Goal: Communication & Community: Answer question/provide support

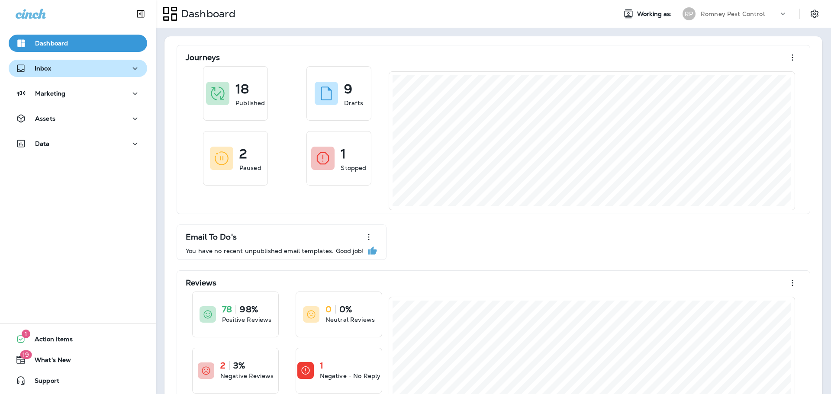
click at [66, 66] on div "Inbox" at bounding box center [78, 68] width 125 height 11
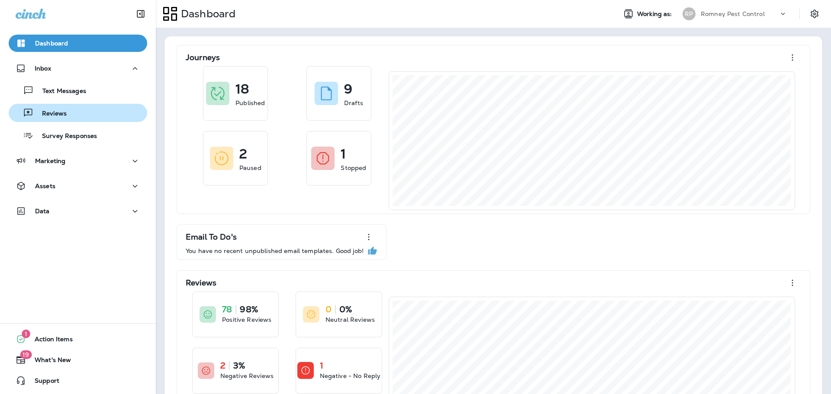
click at [64, 107] on div "Reviews" at bounding box center [39, 113] width 55 height 13
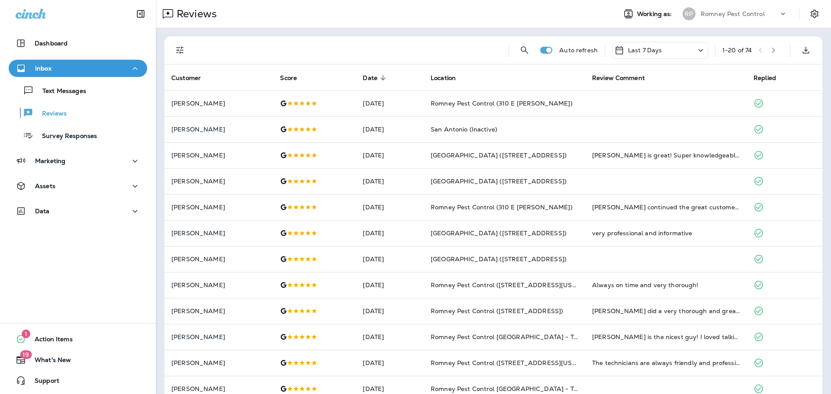
click at [182, 52] on icon "Filters" at bounding box center [179, 50] width 7 height 7
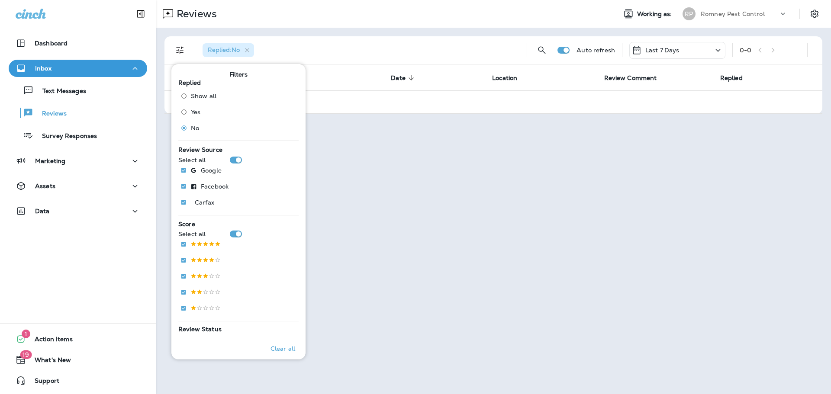
click at [314, 23] on div "Reviews Working as: [PERSON_NAME] Pest Control" at bounding box center [493, 14] width 675 height 28
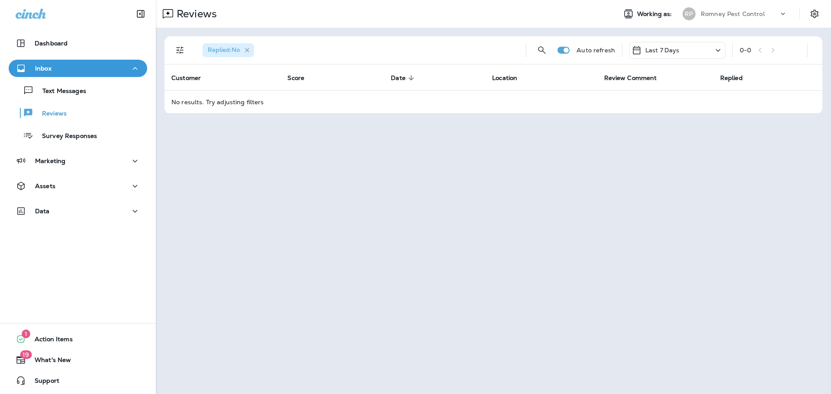
click at [249, 49] on icon "button" at bounding box center [247, 50] width 7 height 7
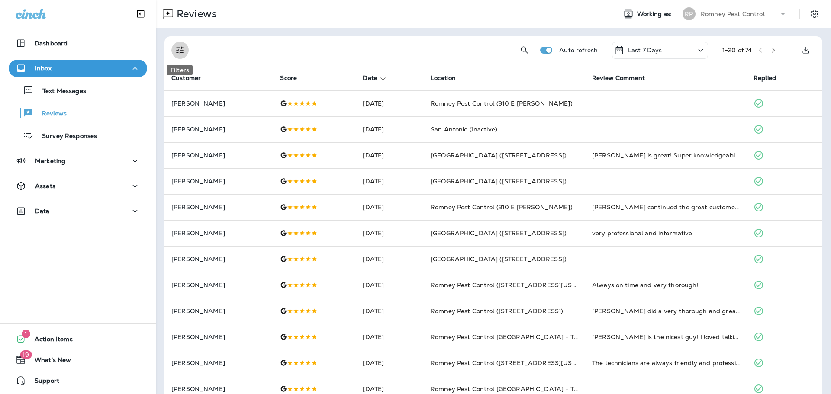
click at [179, 55] on button "Filters" at bounding box center [179, 50] width 17 height 17
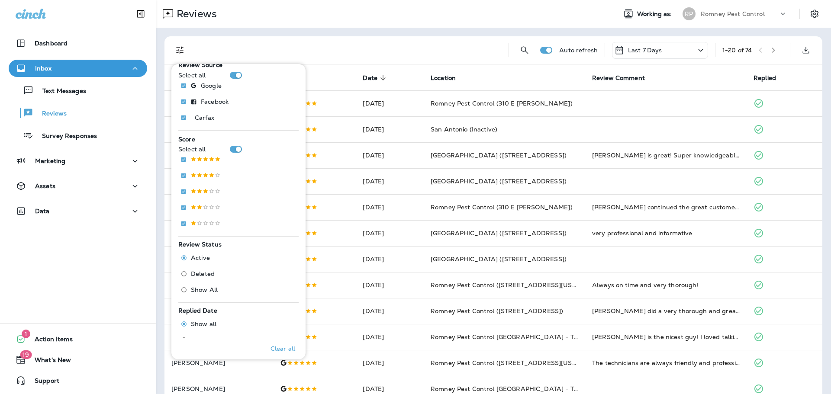
scroll to position [87, 0]
click at [203, 271] on span "Deleted" at bounding box center [203, 271] width 24 height 7
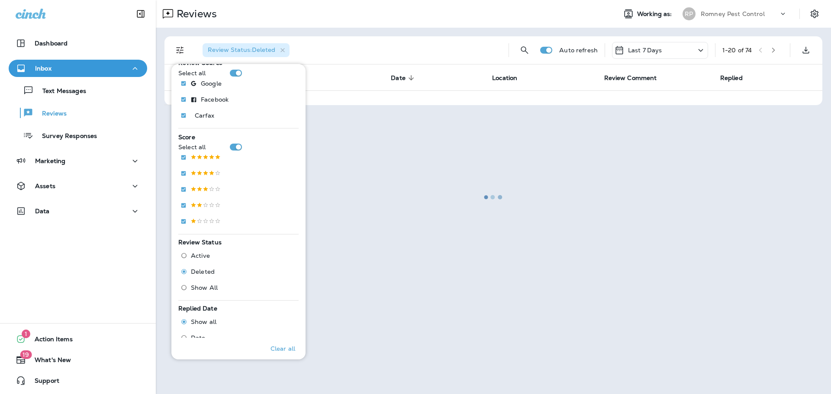
click at [352, 24] on div at bounding box center [494, 197] width 674 height 393
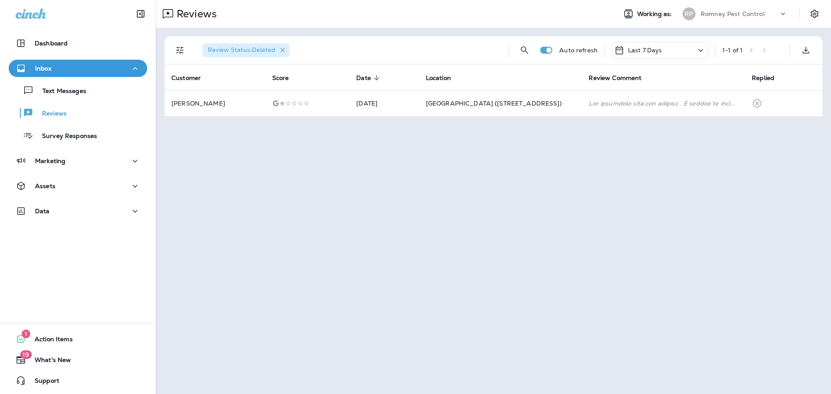
click at [283, 51] on icon "button" at bounding box center [283, 50] width 4 height 4
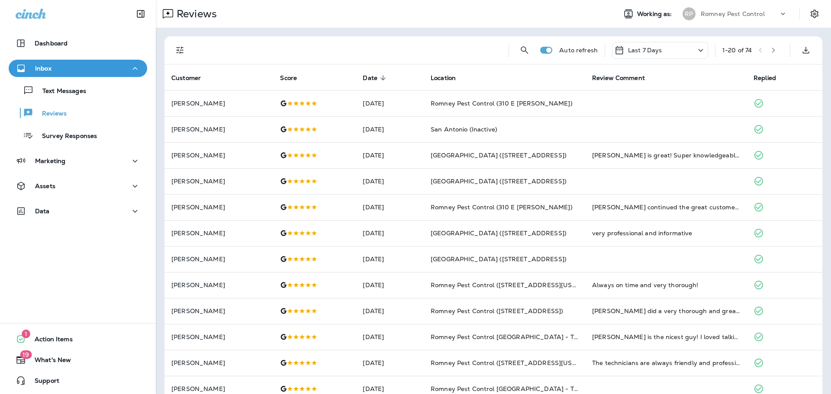
click at [717, 20] on div "Romney Pest Control" at bounding box center [740, 13] width 78 height 13
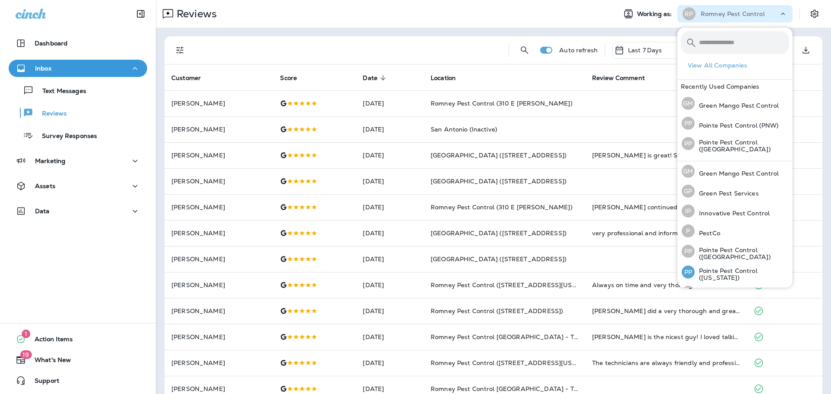
scroll to position [36, 0]
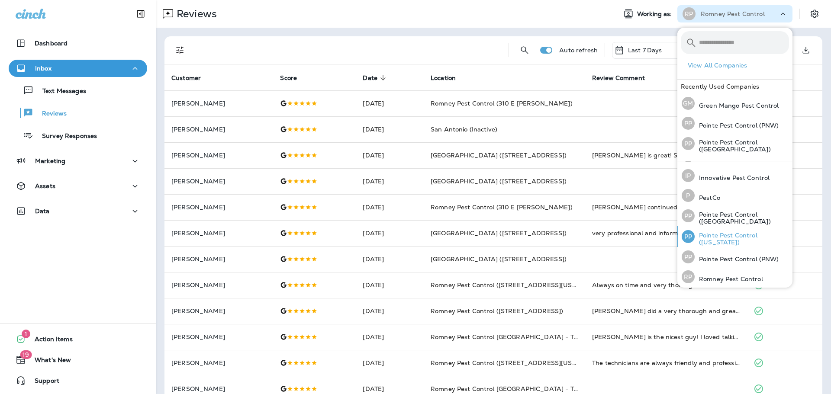
click at [724, 235] on p "Pointe Pest Control ([US_STATE])" at bounding box center [742, 239] width 94 height 14
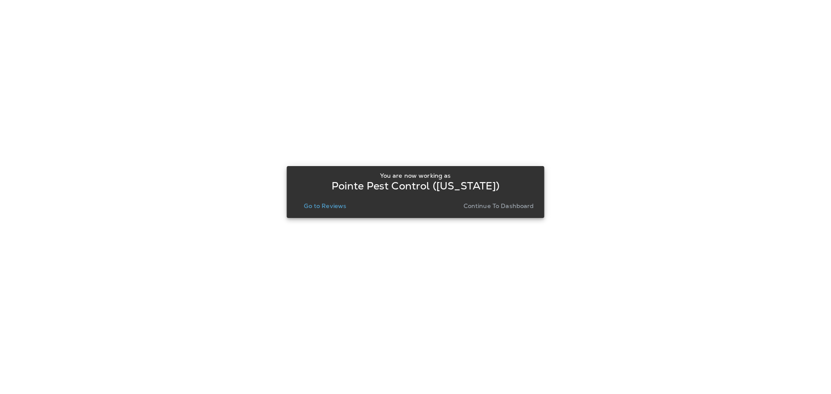
click at [320, 203] on p "Go to Reviews" at bounding box center [325, 206] width 42 height 7
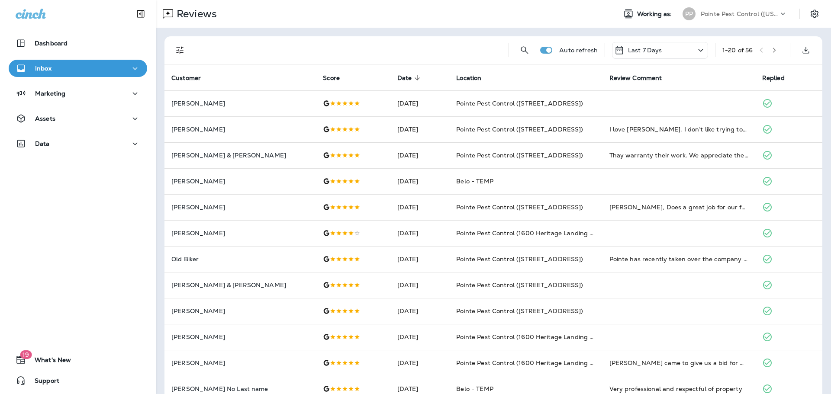
click at [763, 16] on p "Pointe Pest Control ([US_STATE])" at bounding box center [740, 13] width 78 height 7
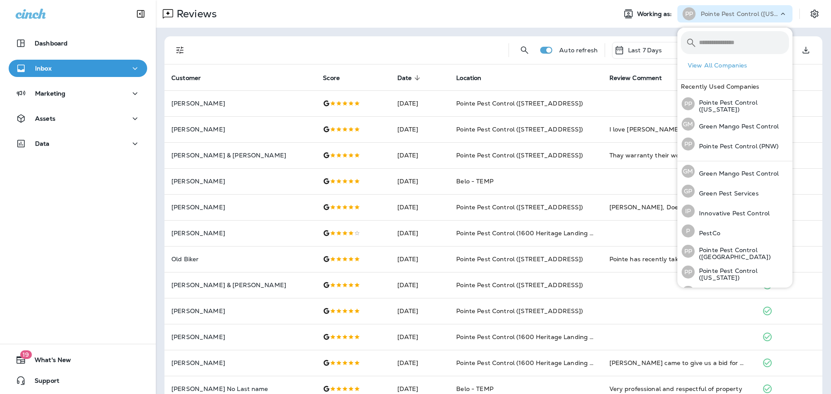
click at [219, 40] on div at bounding box center [349, 50] width 306 height 28
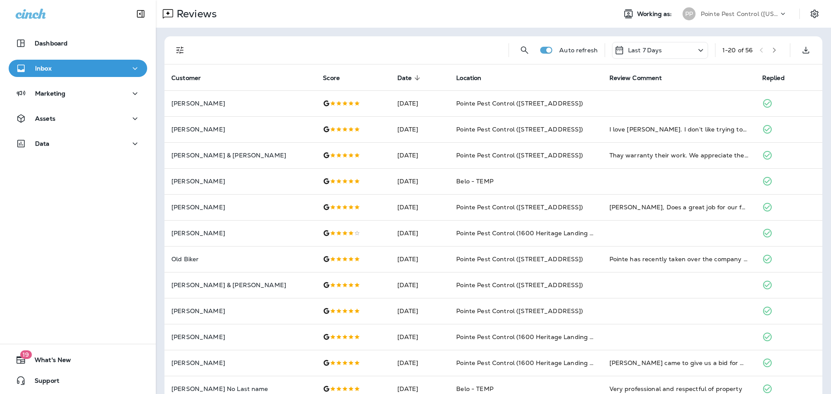
click at [179, 52] on icon "Filters" at bounding box center [180, 50] width 10 height 10
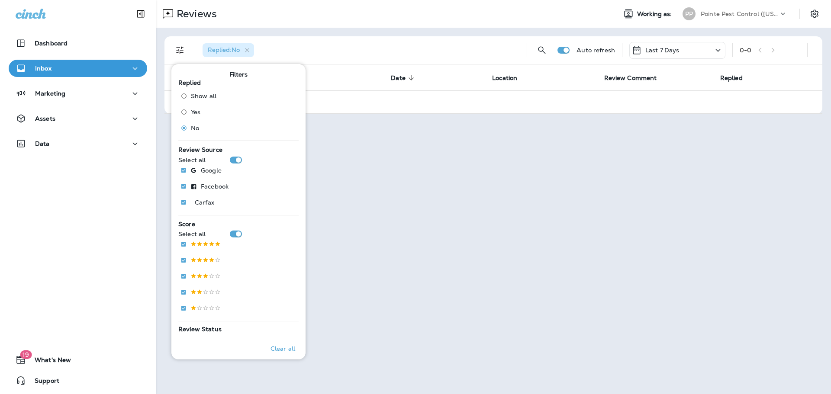
click at [735, 16] on p "Pointe Pest Control ([US_STATE])" at bounding box center [740, 13] width 78 height 7
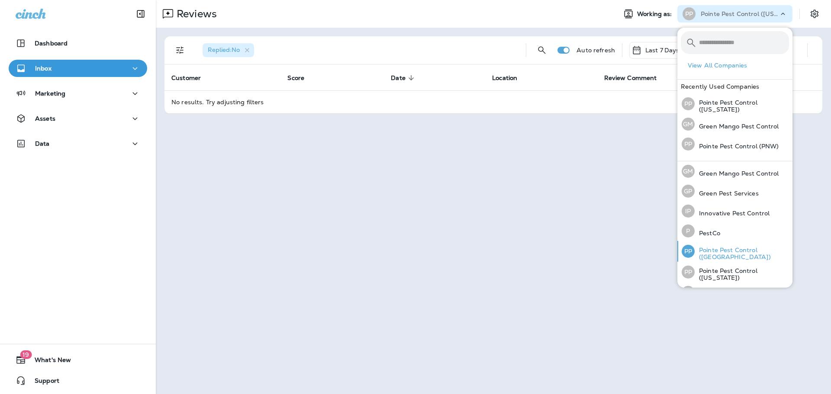
click at [768, 252] on p "Pointe Pest Control ([GEOGRAPHIC_DATA])" at bounding box center [742, 254] width 94 height 14
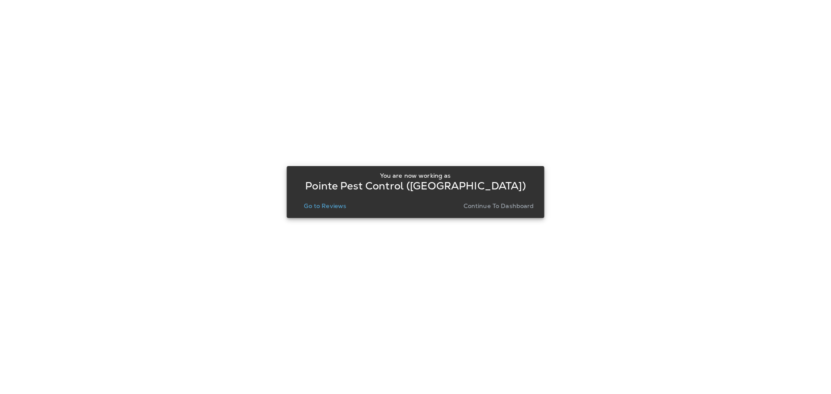
click at [322, 207] on p "Go to Reviews" at bounding box center [325, 206] width 42 height 7
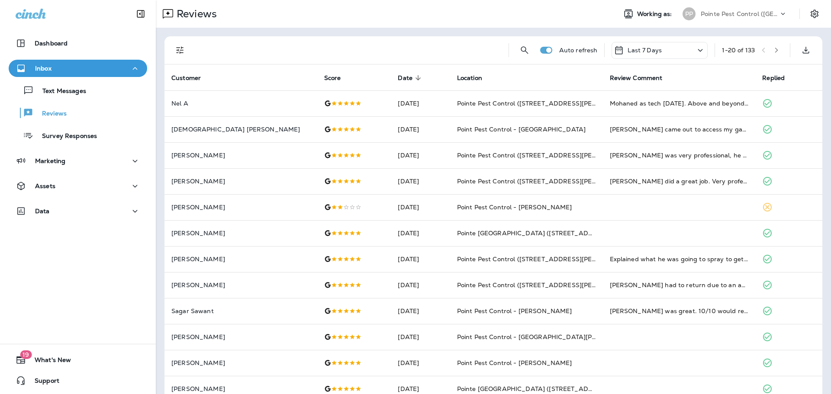
click at [176, 56] on button "Filters" at bounding box center [179, 50] width 17 height 17
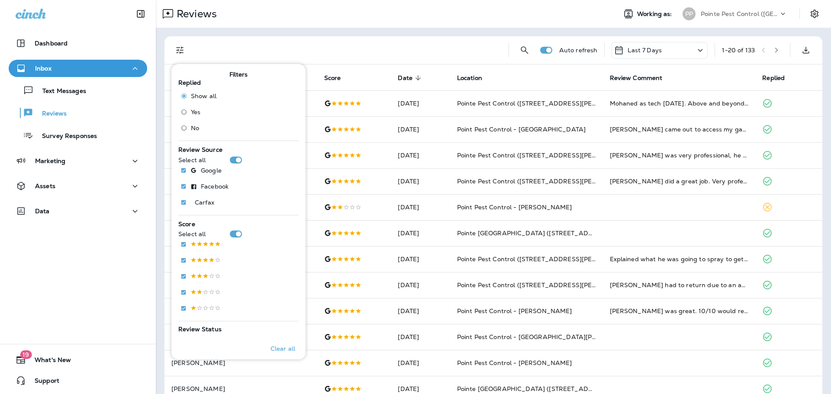
click at [192, 128] on span "No" at bounding box center [195, 128] width 8 height 7
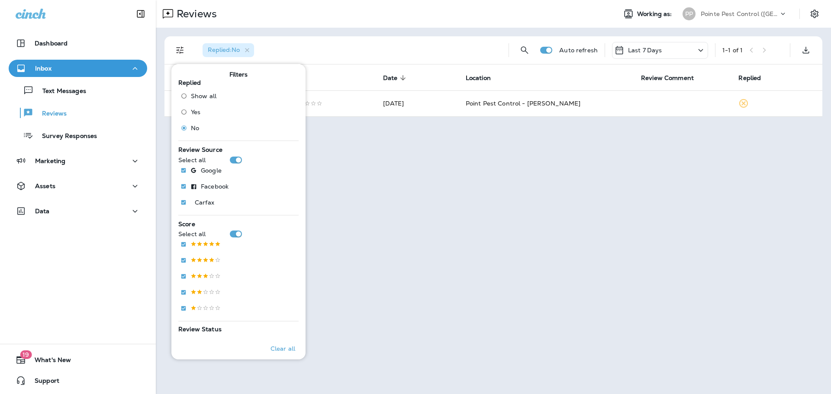
click at [422, 6] on div "Reviews" at bounding box center [383, 13] width 454 height 17
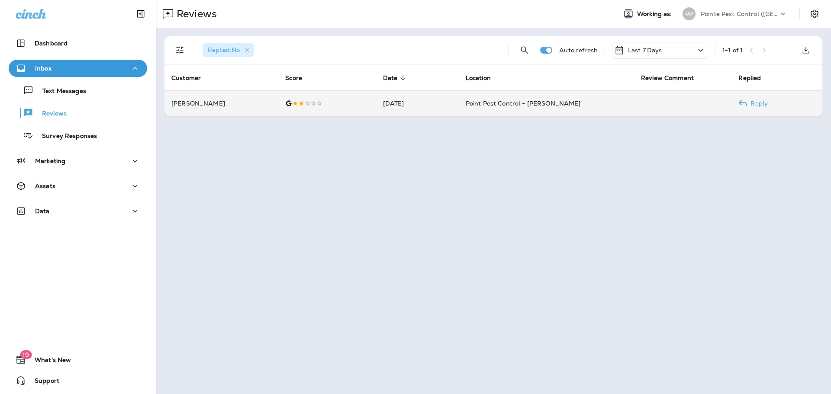
click at [438, 100] on td "[DATE]" at bounding box center [417, 103] width 83 height 26
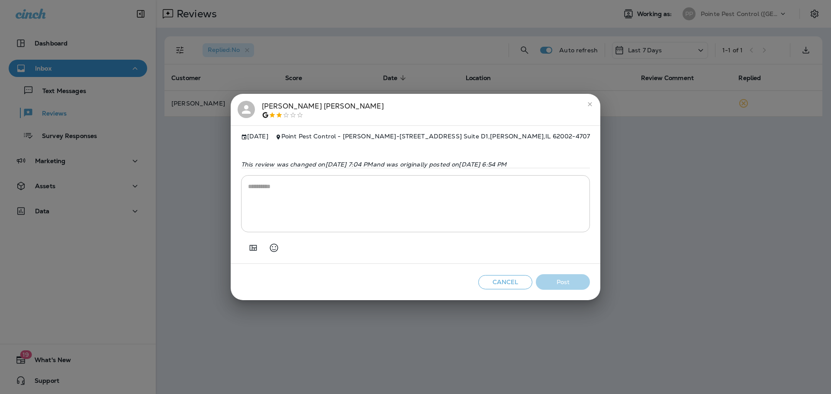
click at [383, 200] on textarea at bounding box center [415, 203] width 335 height 43
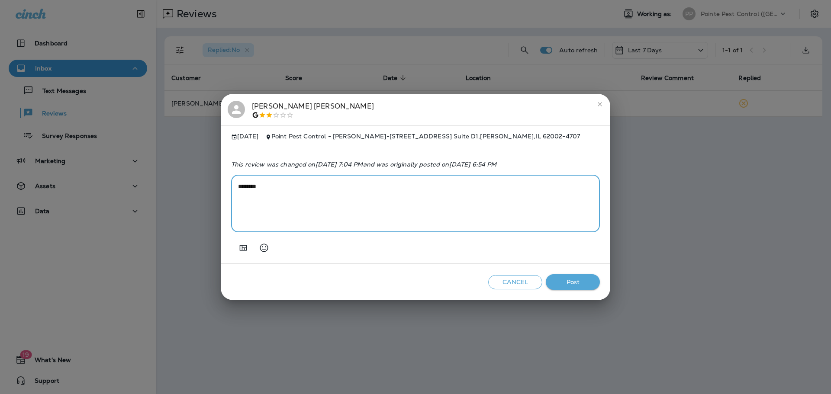
paste textarea "**********"
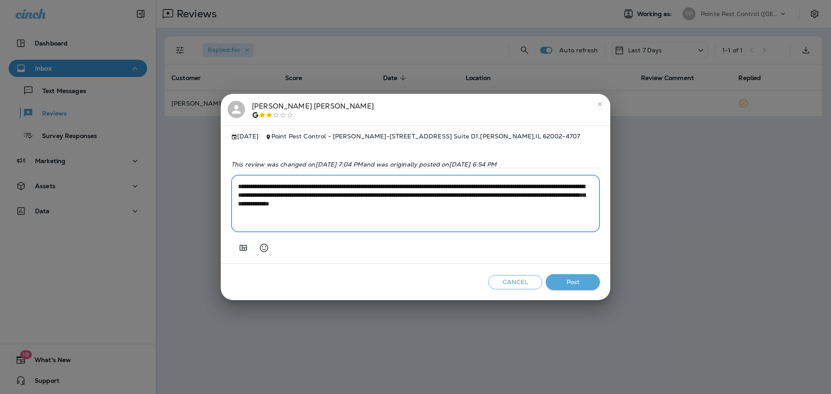
click at [452, 191] on textarea "**********" at bounding box center [415, 203] width 355 height 43
type textarea "**********"
click at [562, 284] on button "Post" at bounding box center [573, 282] width 54 height 16
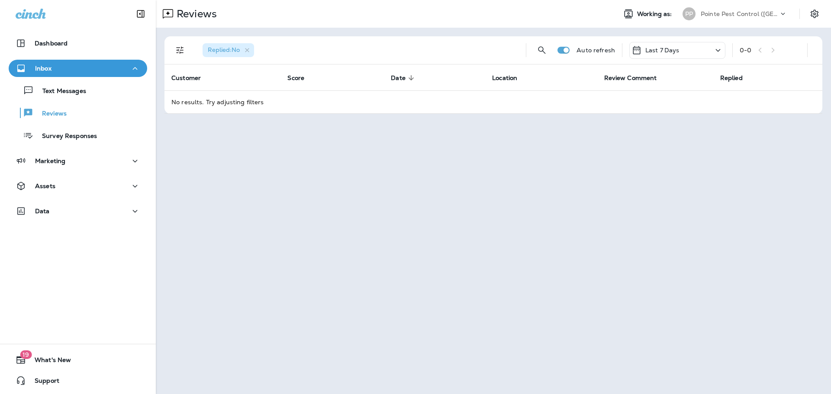
click at [755, 18] on div "Pointe Pest Control ([GEOGRAPHIC_DATA])" at bounding box center [740, 13] width 78 height 13
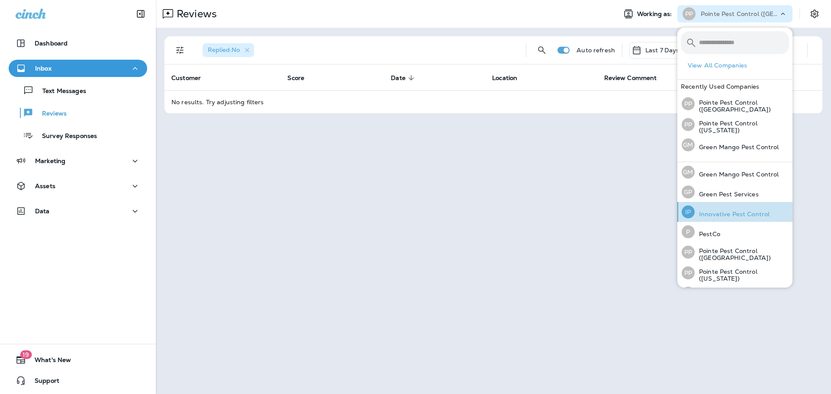
click at [733, 215] on p "Innovative Pest Control" at bounding box center [732, 214] width 75 height 7
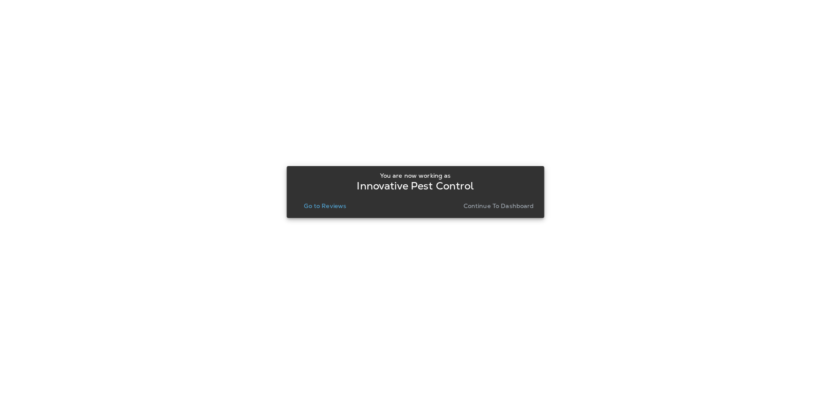
click at [339, 207] on p "Go to Reviews" at bounding box center [325, 206] width 42 height 7
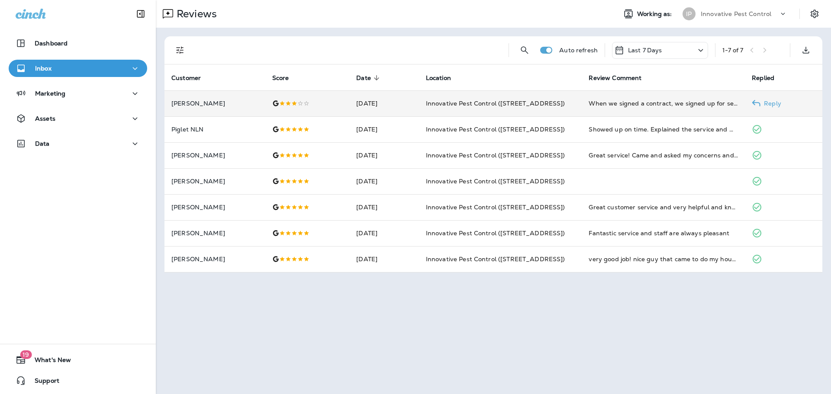
click at [349, 106] on td "[DATE]" at bounding box center [383, 103] width 69 height 26
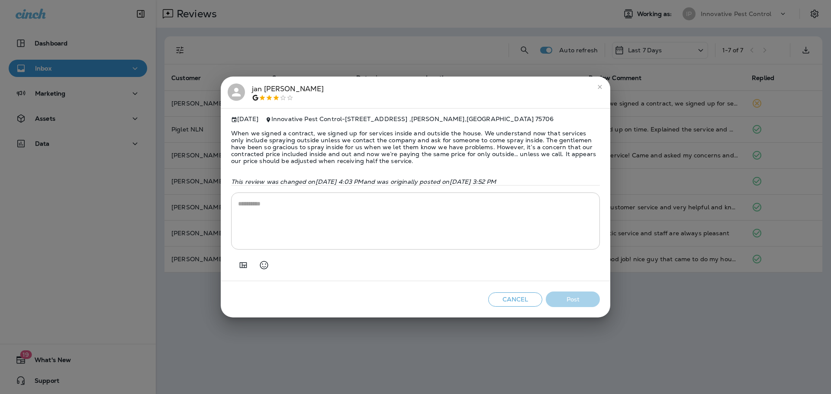
click at [601, 87] on button "close" at bounding box center [600, 87] width 14 height 14
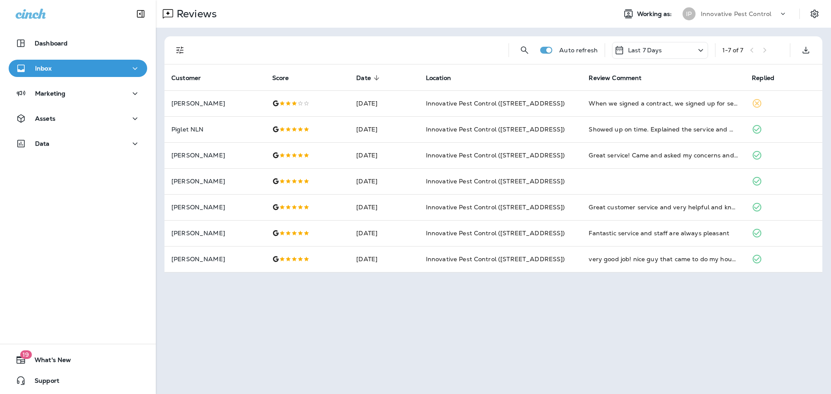
click at [729, 16] on p "Innovative Pest Control" at bounding box center [736, 13] width 71 height 7
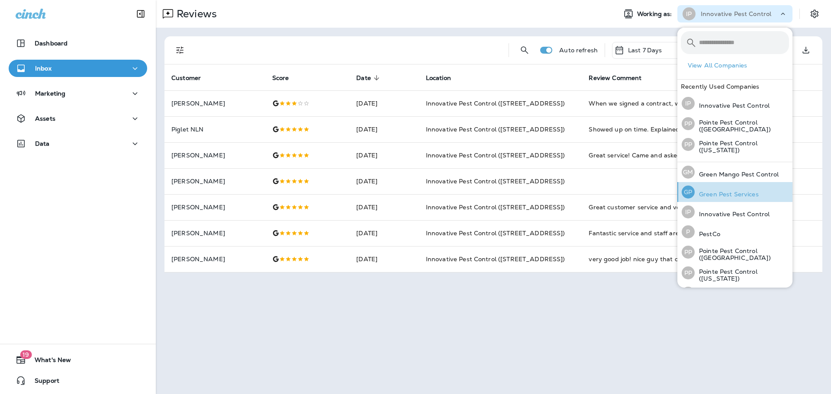
click at [728, 191] on p "Green Pest Services" at bounding box center [727, 194] width 64 height 7
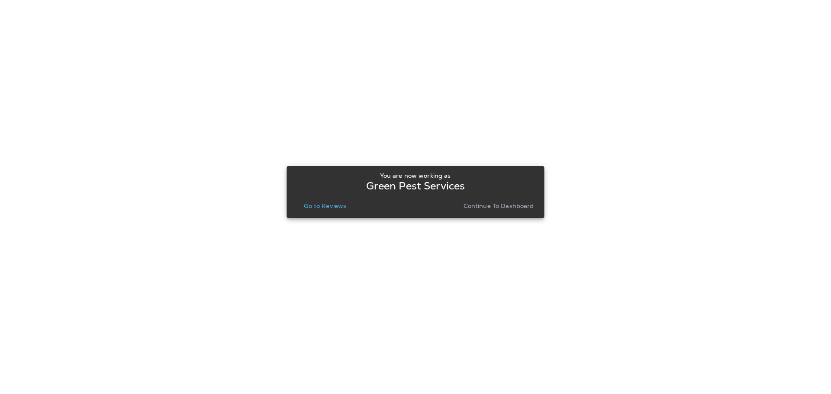
click at [336, 208] on p "Go to Reviews" at bounding box center [325, 206] width 42 height 7
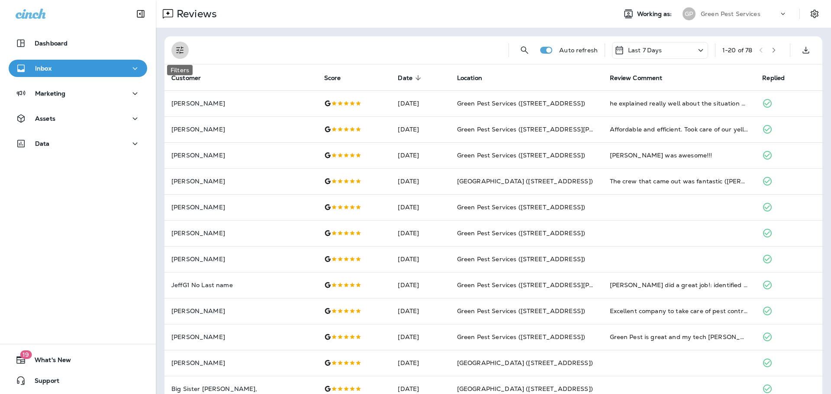
drag, startPoint x: 181, startPoint y: 49, endPoint x: 186, endPoint y: 73, distance: 23.9
click at [181, 49] on icon "Filters" at bounding box center [180, 50] width 10 height 10
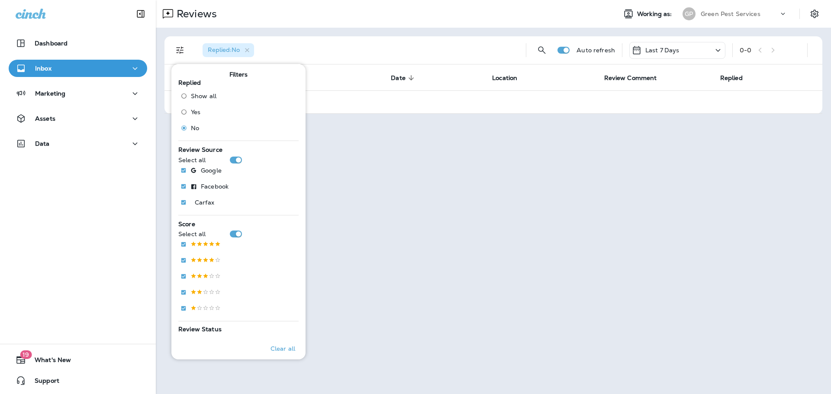
click at [420, 23] on div "Reviews Working as: [PERSON_NAME] Pest Services" at bounding box center [493, 14] width 675 height 28
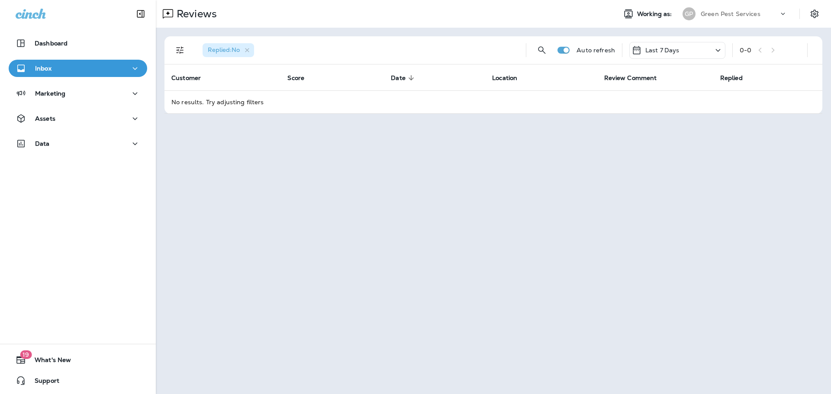
click at [719, 17] on p "Green Pest Services" at bounding box center [731, 13] width 60 height 7
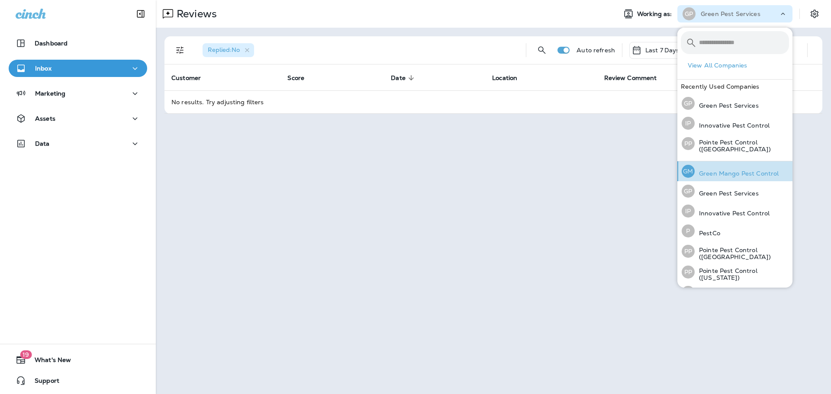
click at [727, 170] on p "Green Mango Pest Control" at bounding box center [737, 173] width 84 height 7
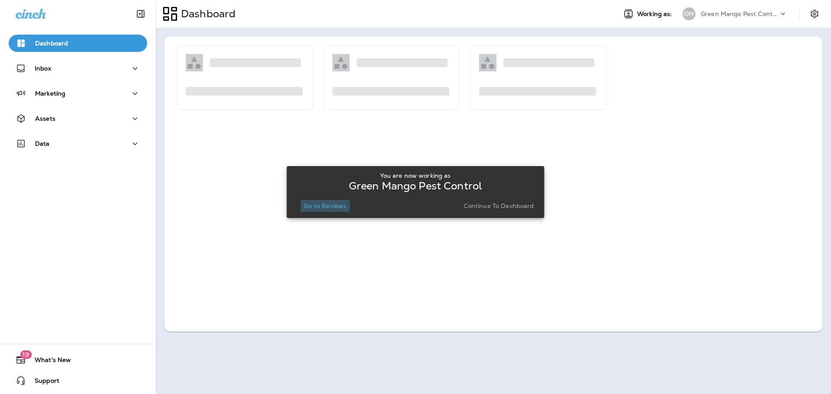
click at [339, 207] on p "Go to Reviews" at bounding box center [325, 206] width 42 height 7
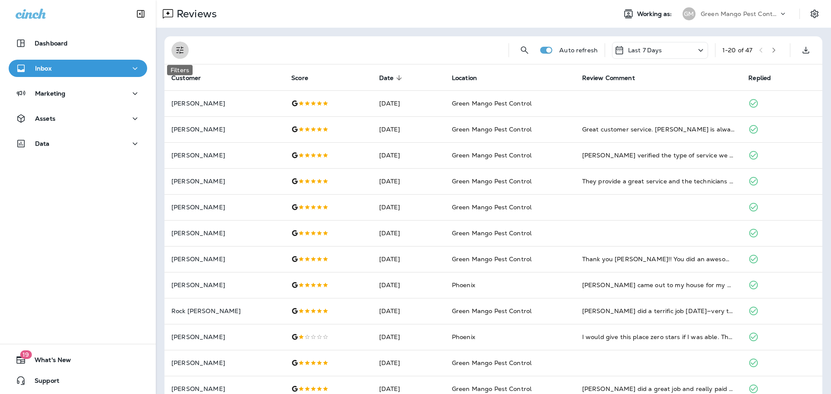
click at [179, 55] on button "Filters" at bounding box center [179, 50] width 17 height 17
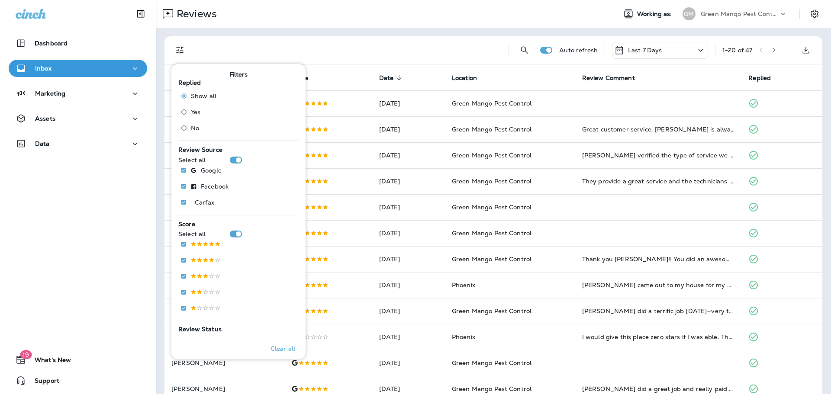
click at [191, 129] on span "No" at bounding box center [195, 128] width 8 height 7
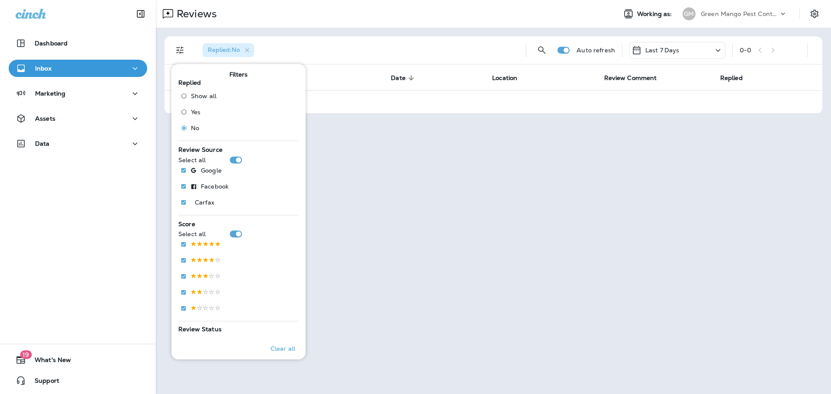
click at [730, 19] on div "Green Mango Pest Control" at bounding box center [740, 13] width 78 height 13
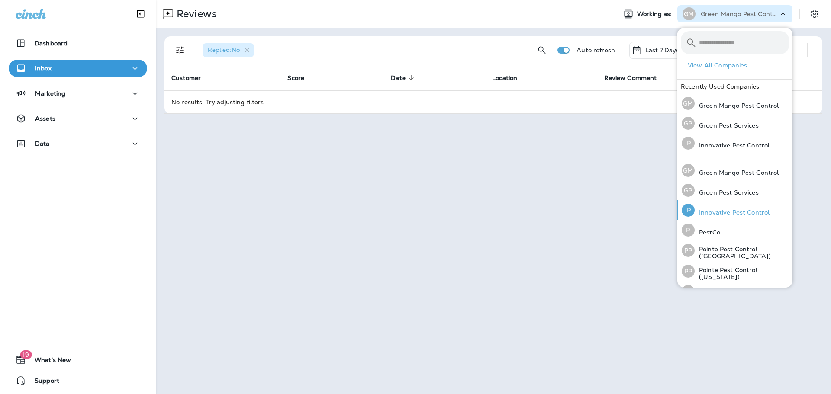
click at [731, 205] on div "IP Innovative Pest Control" at bounding box center [725, 210] width 95 height 20
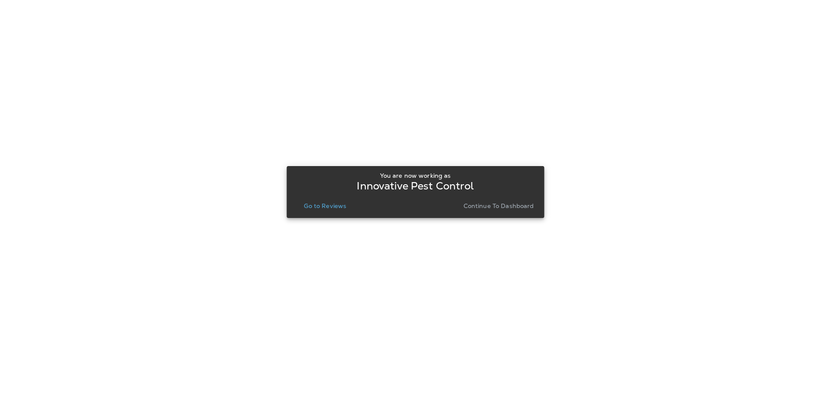
click at [333, 206] on p "Go to Reviews" at bounding box center [325, 206] width 42 height 7
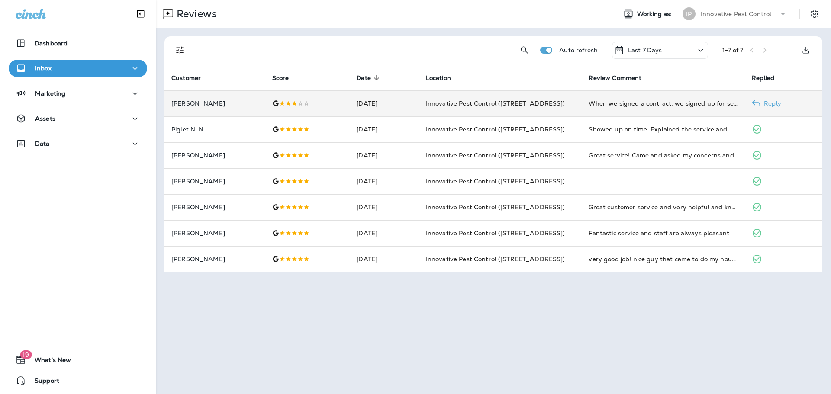
click at [331, 105] on div at bounding box center [307, 103] width 71 height 7
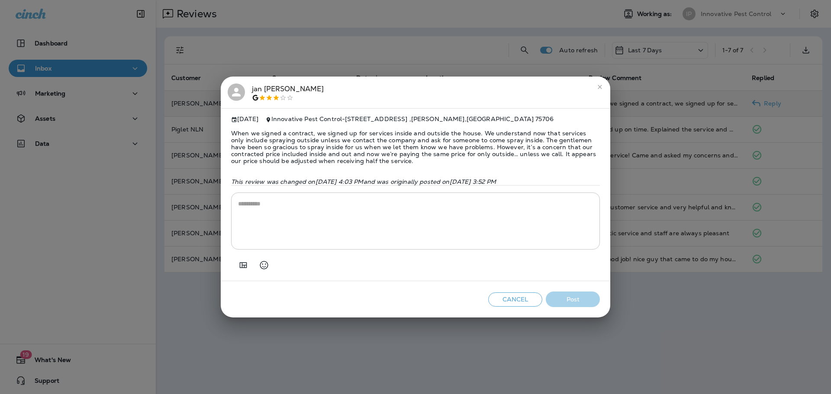
click at [249, 88] on div "[PERSON_NAME]" at bounding box center [416, 93] width 376 height 18
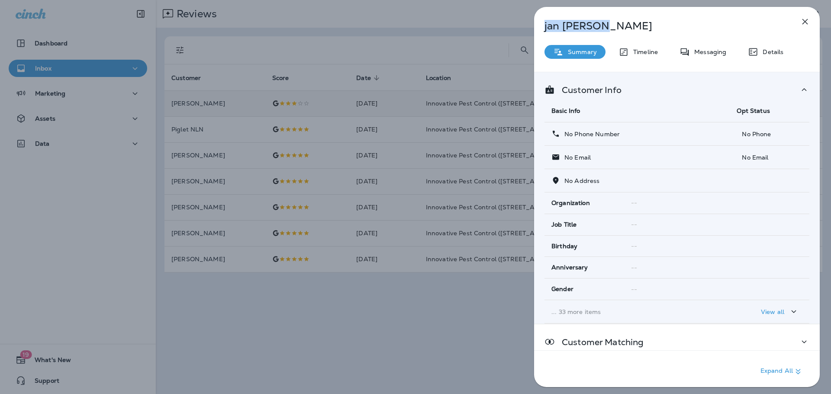
drag, startPoint x: 619, startPoint y: 32, endPoint x: 524, endPoint y: 28, distance: 94.9
click at [524, 28] on div "[PERSON_NAME] Summary Timeline Messaging Details Customer Info Basic Info Opt S…" at bounding box center [677, 197] width 308 height 394
copy p "[PERSON_NAME]"
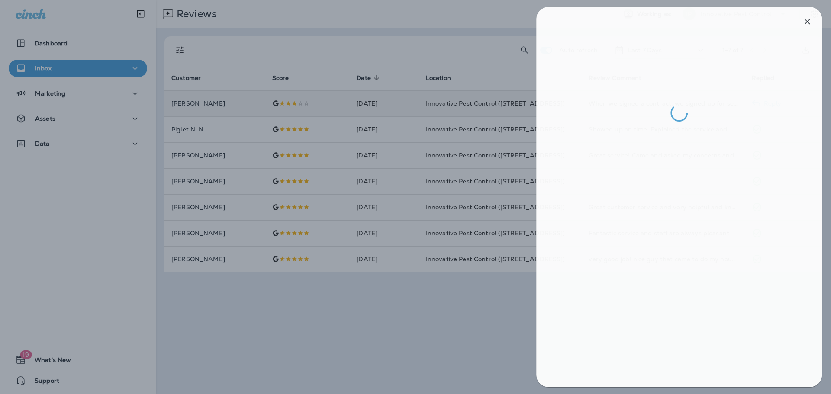
click at [336, 126] on div at bounding box center [417, 197] width 831 height 394
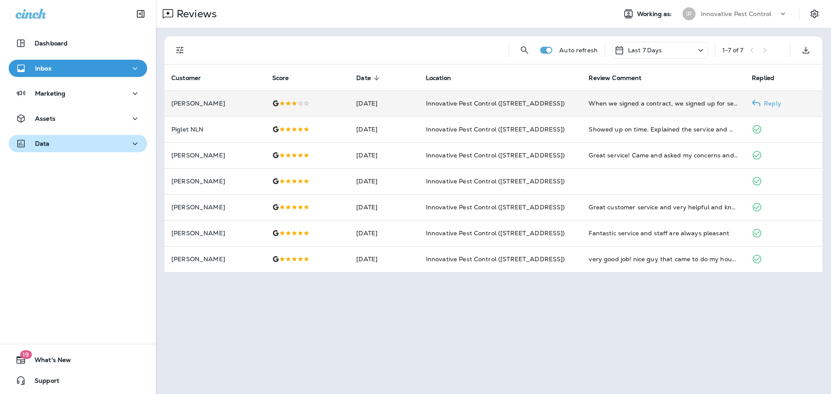
click at [55, 141] on div "Data" at bounding box center [78, 144] width 125 height 11
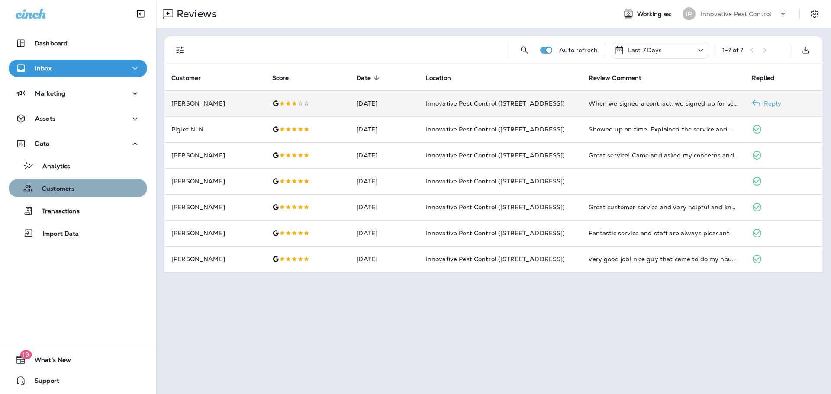
click at [65, 194] on div "Customers" at bounding box center [43, 188] width 62 height 13
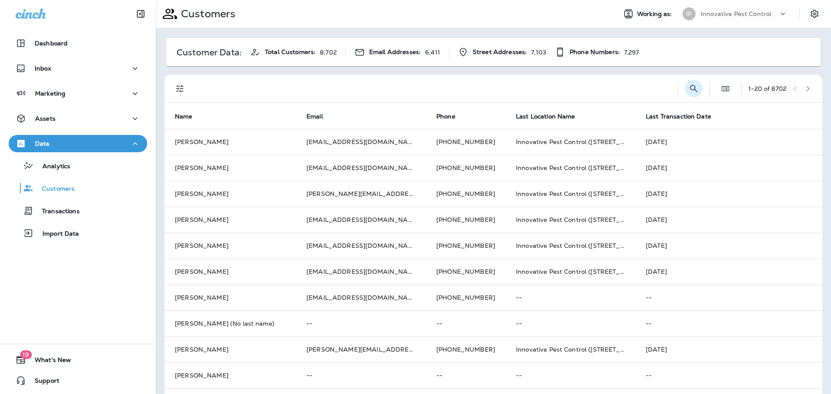
click at [689, 88] on icon "Search Customers" at bounding box center [694, 89] width 10 height 10
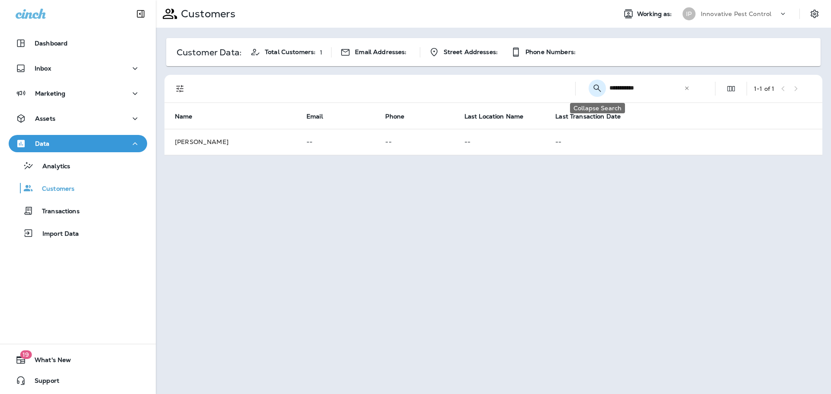
drag, startPoint x: 619, startPoint y: 87, endPoint x: 605, endPoint y: 87, distance: 14.3
click at [605, 87] on div "**********" at bounding box center [641, 88] width 117 height 23
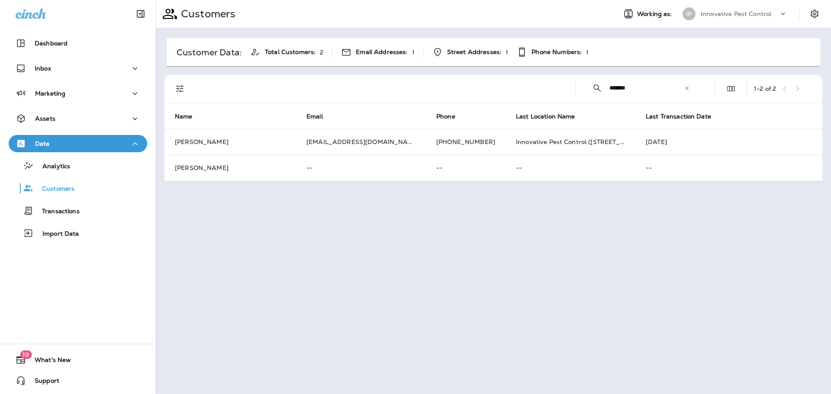
type input "*******"
click at [762, 18] on div "Innovative Pest Control" at bounding box center [740, 13] width 78 height 13
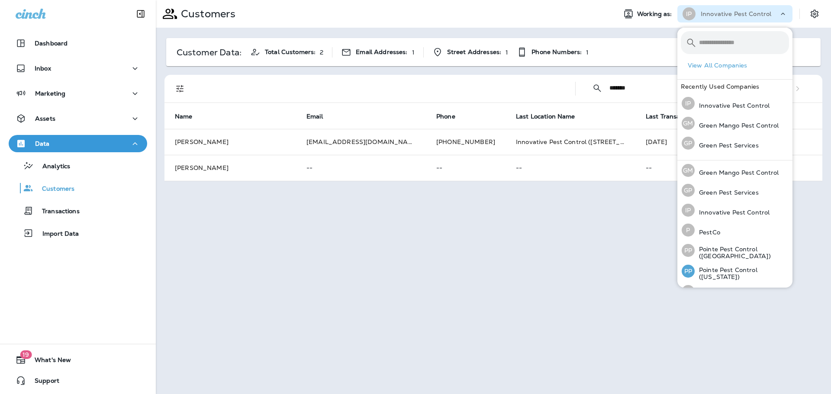
scroll to position [36, 0]
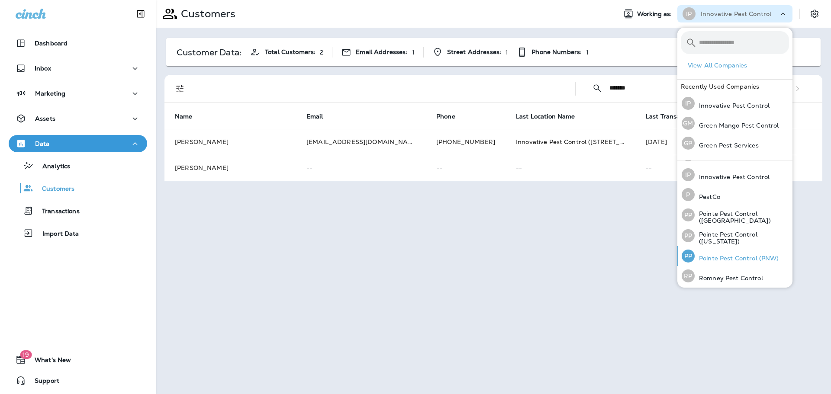
click at [726, 249] on div "PP Pointe Pest Control (PNW)" at bounding box center [730, 256] width 104 height 20
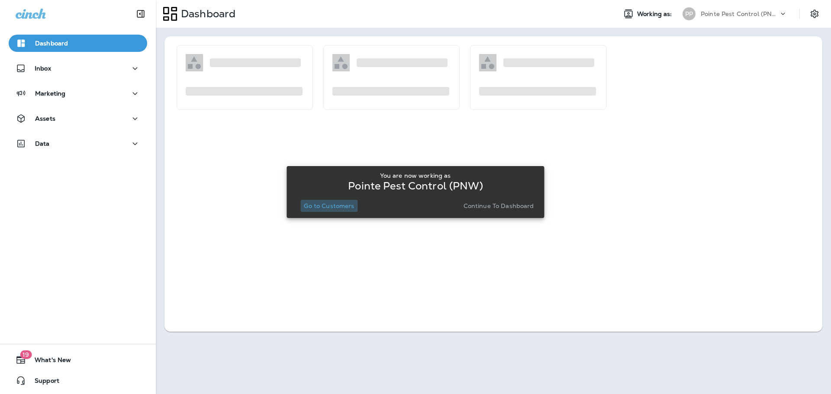
click at [336, 206] on p "Go to Customers" at bounding box center [329, 206] width 50 height 7
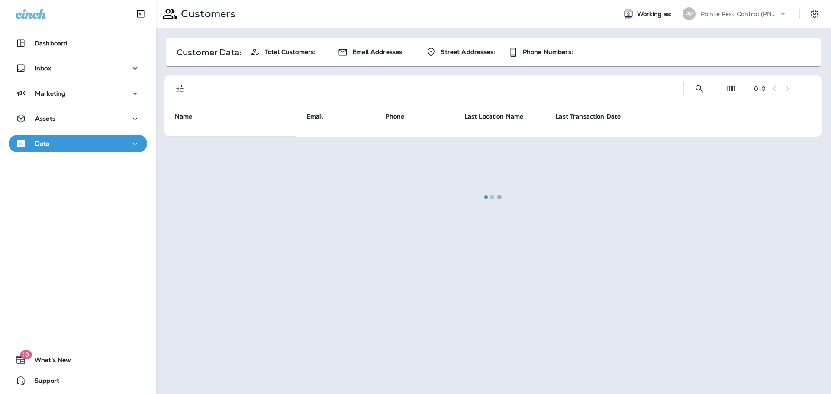
click at [182, 88] on div at bounding box center [494, 197] width 674 height 393
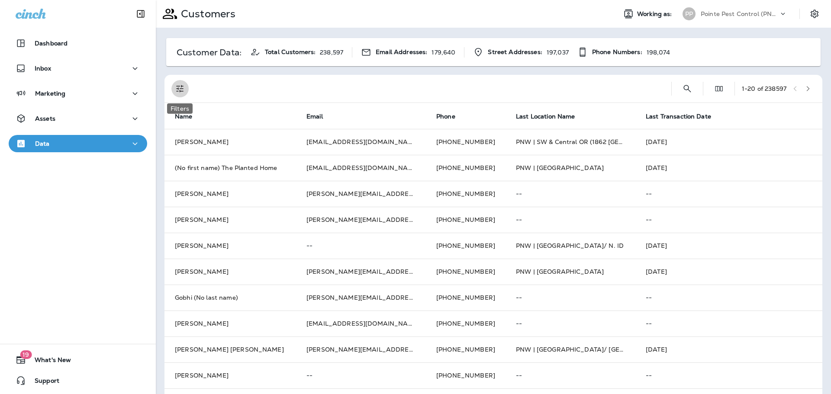
click at [183, 92] on icon "Filters" at bounding box center [180, 89] width 10 height 10
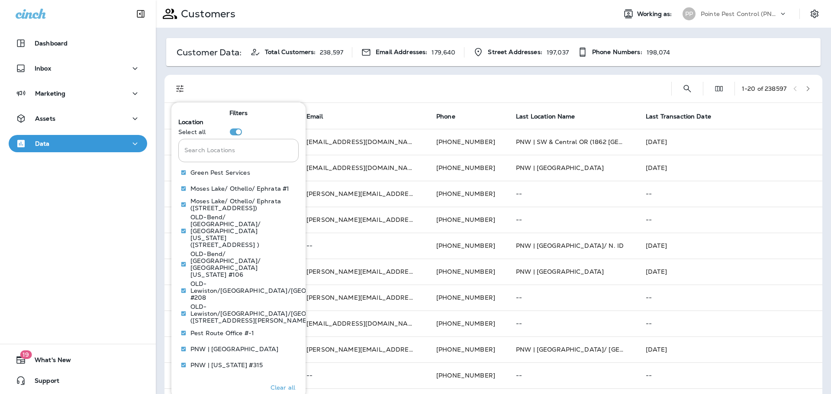
click at [239, 78] on div at bounding box center [430, 89] width 469 height 28
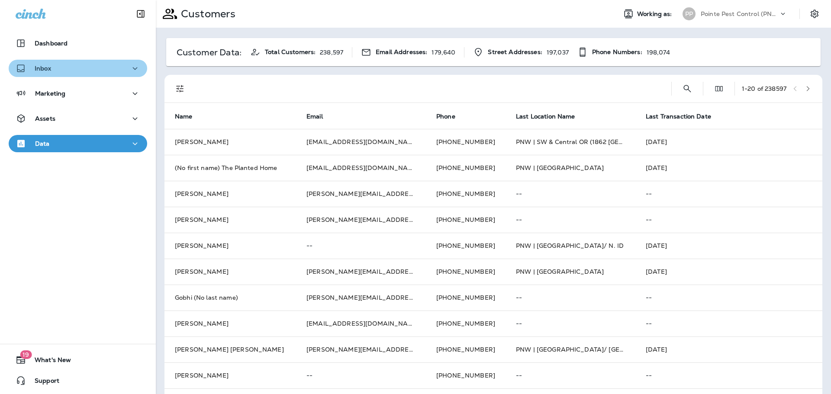
drag, startPoint x: 55, startPoint y: 64, endPoint x: 58, endPoint y: 70, distance: 6.6
click at [55, 64] on div "Inbox" at bounding box center [78, 68] width 125 height 11
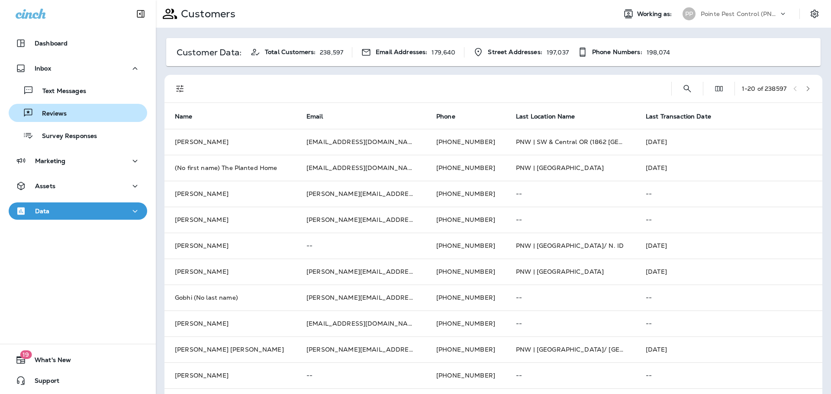
click at [75, 118] on div "Reviews" at bounding box center [78, 113] width 132 height 13
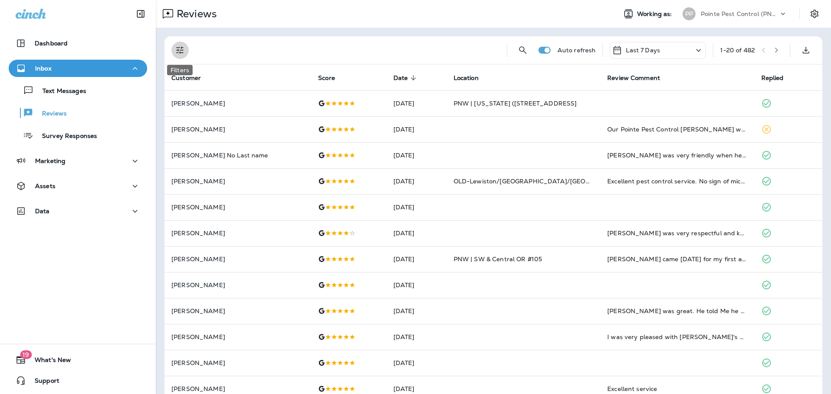
drag, startPoint x: 180, startPoint y: 49, endPoint x: 181, endPoint y: 58, distance: 9.6
click at [180, 49] on icon "Filters" at bounding box center [180, 50] width 10 height 10
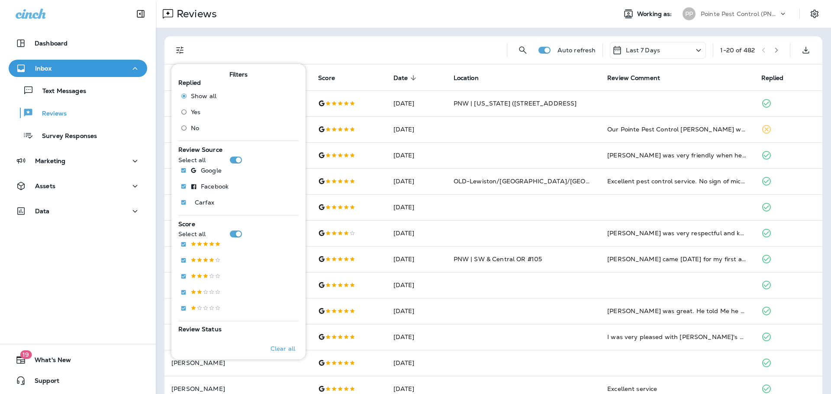
click at [194, 131] on span "No" at bounding box center [195, 128] width 8 height 7
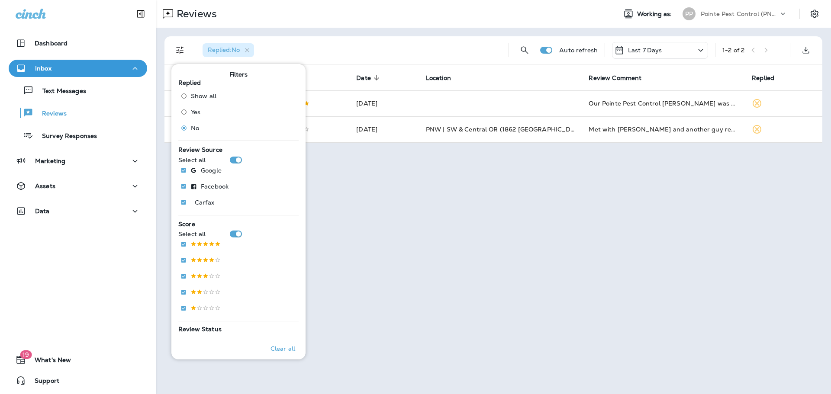
click at [453, 23] on div "Reviews Working as: PP Pointe Pest Control (PNW)" at bounding box center [493, 14] width 675 height 28
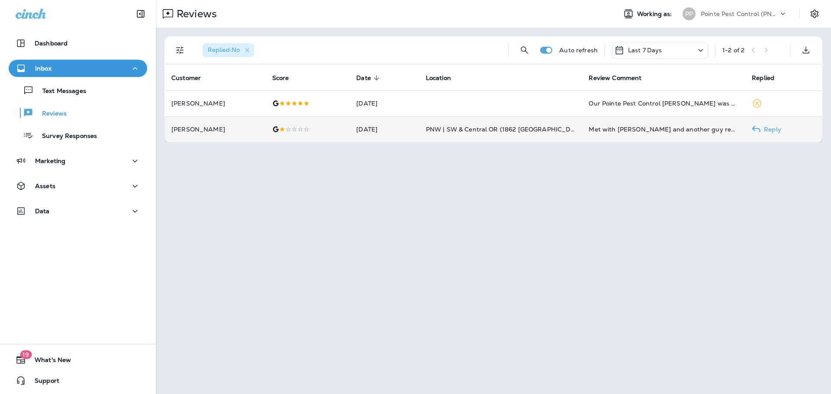
click at [372, 131] on td "[DATE]" at bounding box center [383, 129] width 69 height 26
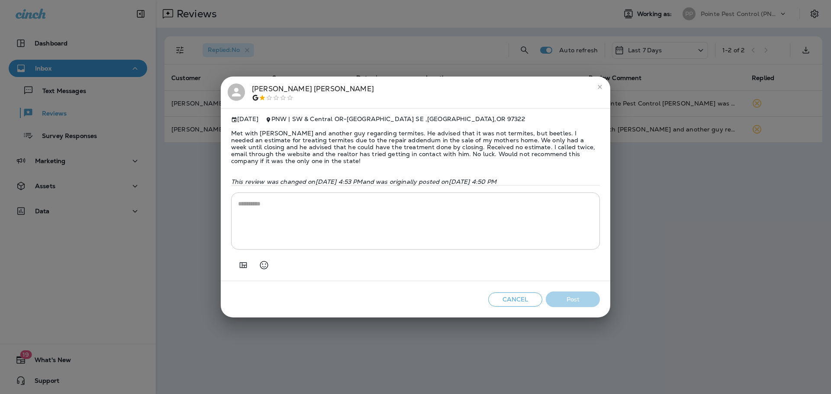
click at [235, 88] on icon at bounding box center [236, 92] width 9 height 9
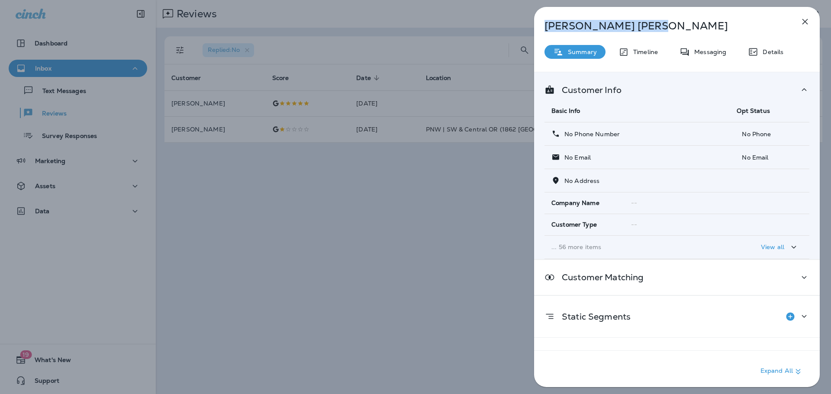
drag, startPoint x: 612, startPoint y: 24, endPoint x: 523, endPoint y: 26, distance: 89.6
click at [523, 26] on div "[PERSON_NAME] Summary Timeline Messaging Details Customer Info Basic Info Opt S…" at bounding box center [677, 197] width 308 height 394
copy p "[PERSON_NAME]"
click at [370, 216] on div "[PERSON_NAME] Summary Timeline Messaging Details Customer Info Basic Info Opt S…" at bounding box center [415, 197] width 831 height 394
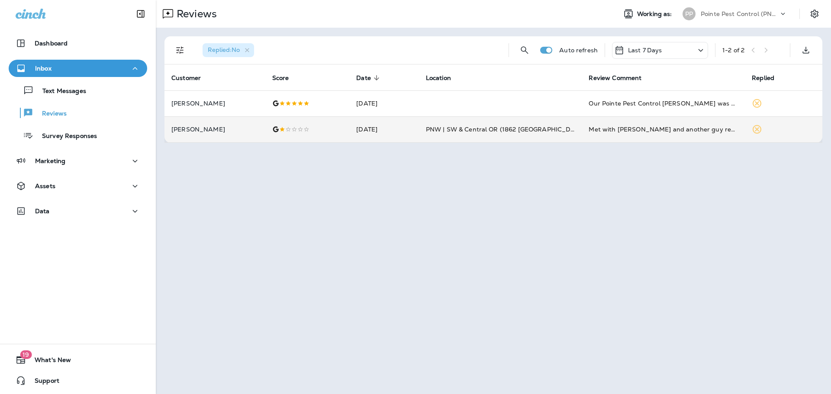
click at [388, 130] on td "[DATE]" at bounding box center [383, 129] width 69 height 26
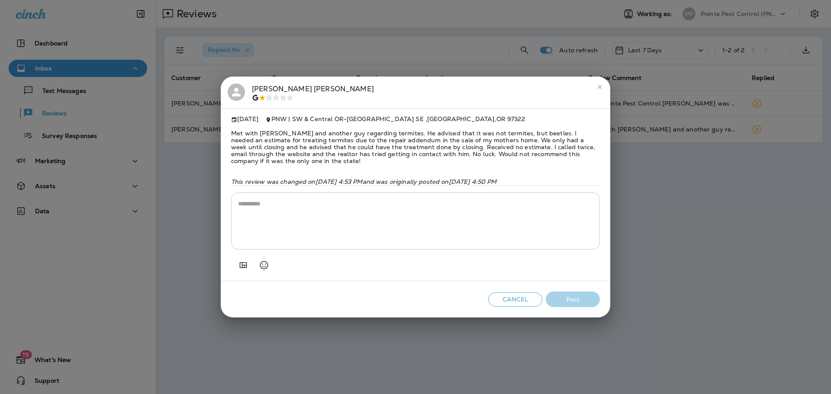
click at [668, 162] on div "[PERSON_NAME] [DATE] PNW | SW & Central OR - [STREET_ADDRESS] Met with [PERSON_…" at bounding box center [415, 197] width 831 height 394
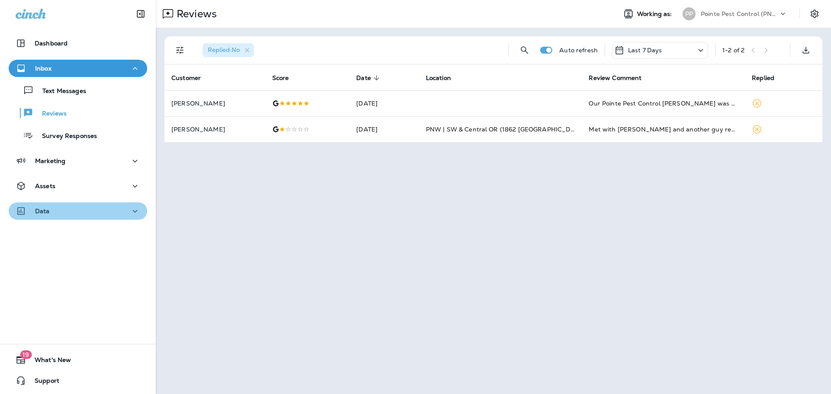
click at [59, 209] on div "Data" at bounding box center [78, 211] width 125 height 11
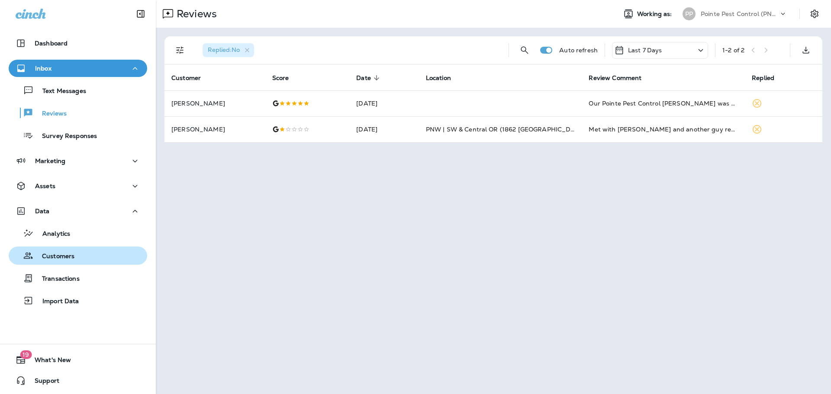
click at [75, 255] on div "Customers" at bounding box center [78, 255] width 132 height 13
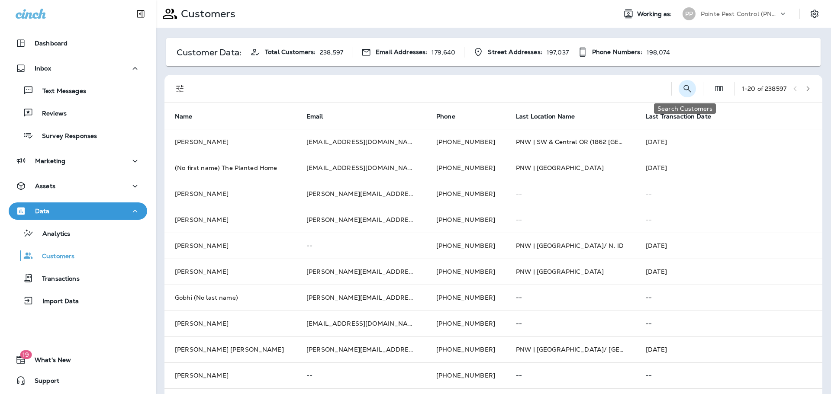
click at [684, 90] on icon "Search Customers" at bounding box center [687, 88] width 7 height 7
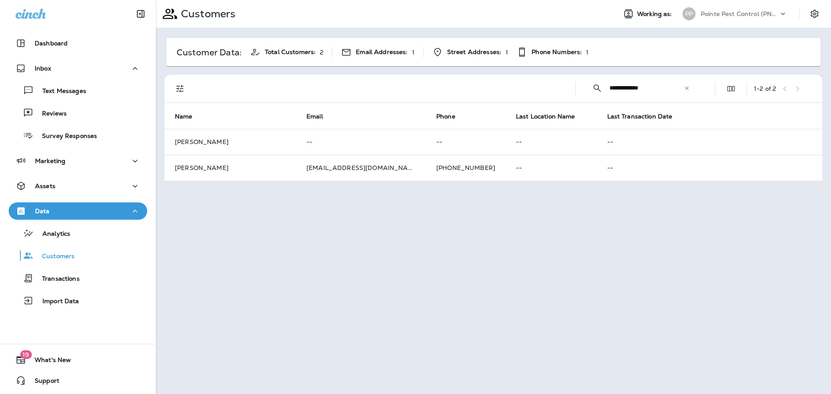
type input "**********"
click at [100, 113] on div "Reviews" at bounding box center [78, 113] width 132 height 13
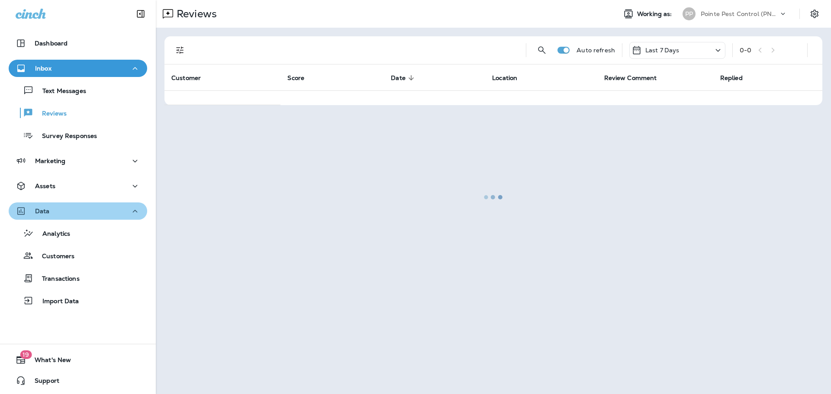
click at [100, 218] on button "Data" at bounding box center [78, 211] width 139 height 17
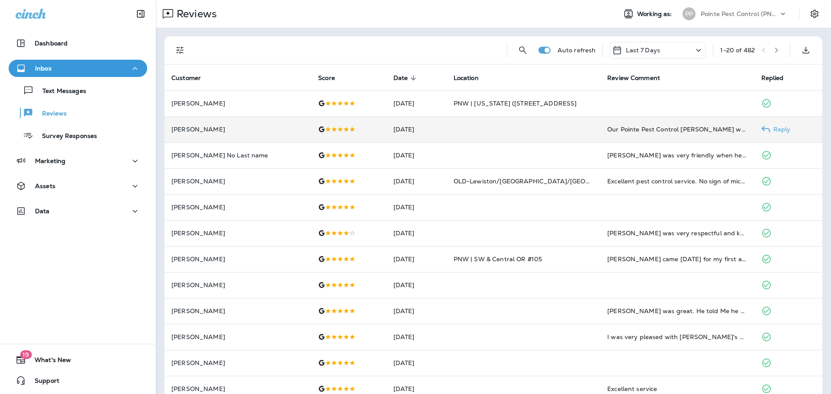
click at [387, 123] on td "[DATE]" at bounding box center [417, 129] width 60 height 26
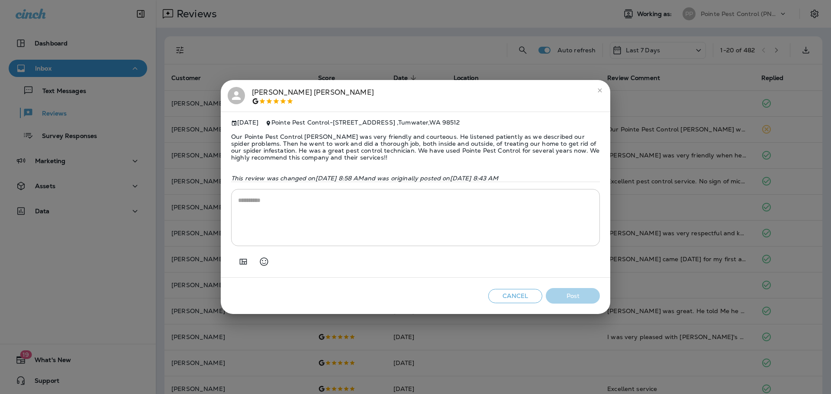
click at [455, 33] on div "[PERSON_NAME] [DATE] Pointe Pest Control - [STREET_ADDRESS] Our Pointe Pest Con…" at bounding box center [415, 197] width 831 height 394
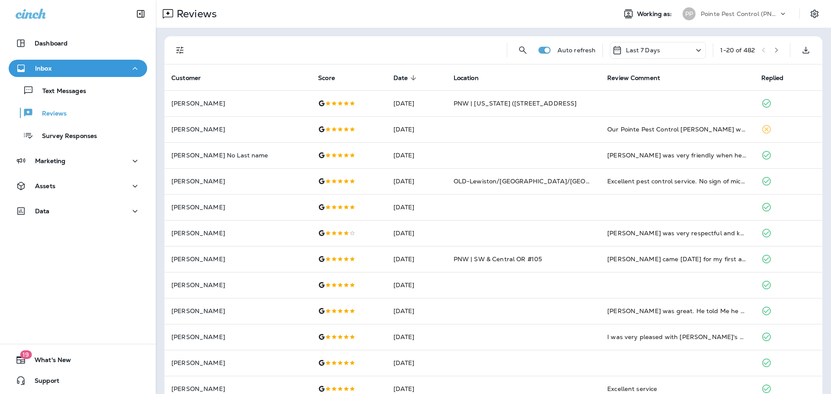
click at [179, 43] on button "Filters" at bounding box center [179, 50] width 17 height 17
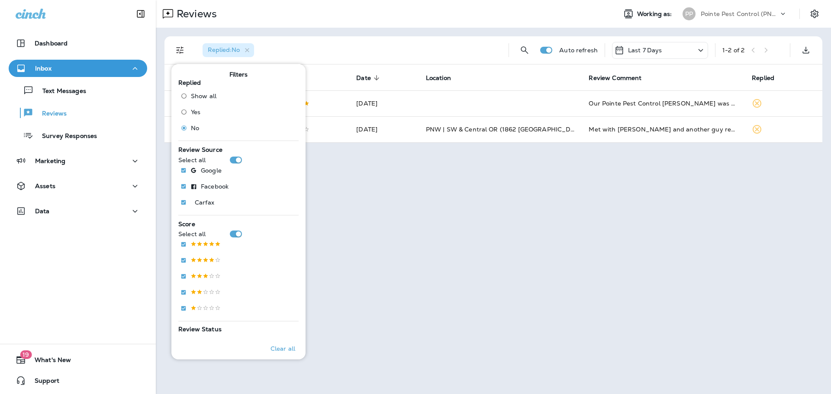
click at [395, 19] on div "Reviews" at bounding box center [383, 13] width 454 height 17
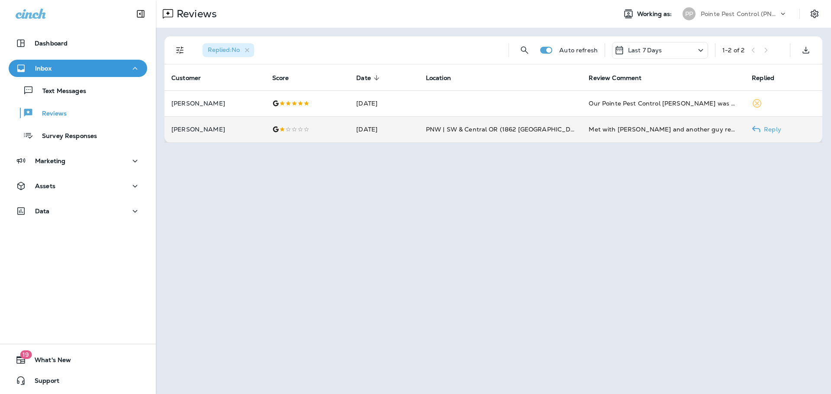
click at [392, 137] on td "[DATE]" at bounding box center [383, 129] width 69 height 26
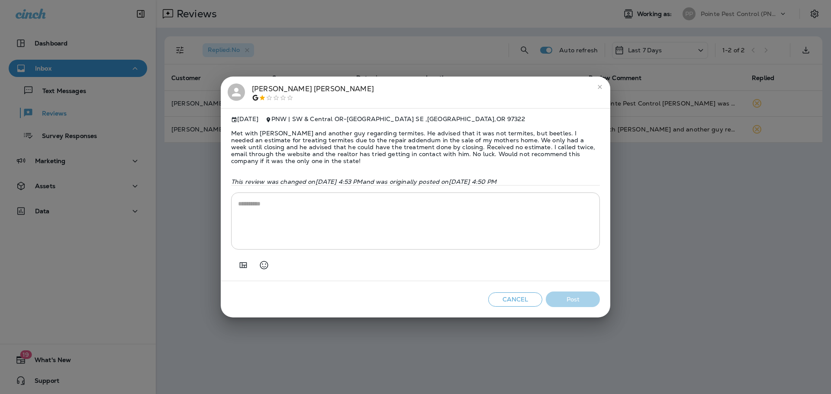
click at [189, 159] on div "[PERSON_NAME] [DATE] PNW | SW & Central OR - [STREET_ADDRESS] Met with [PERSON_…" at bounding box center [415, 197] width 831 height 394
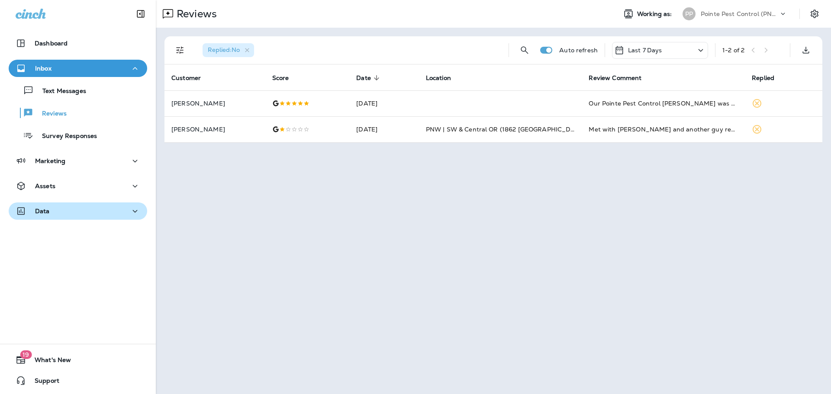
drag, startPoint x: 111, startPoint y: 207, endPoint x: 108, endPoint y: 211, distance: 4.7
click at [111, 207] on div "Data" at bounding box center [78, 211] width 125 height 11
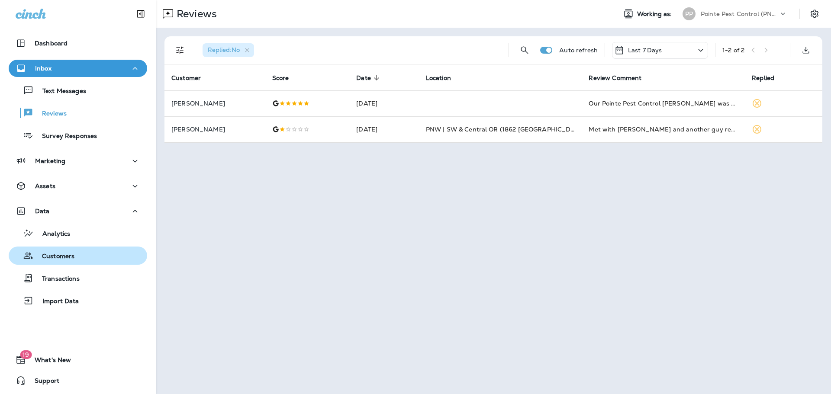
click at [96, 249] on div "Customers" at bounding box center [78, 255] width 132 height 13
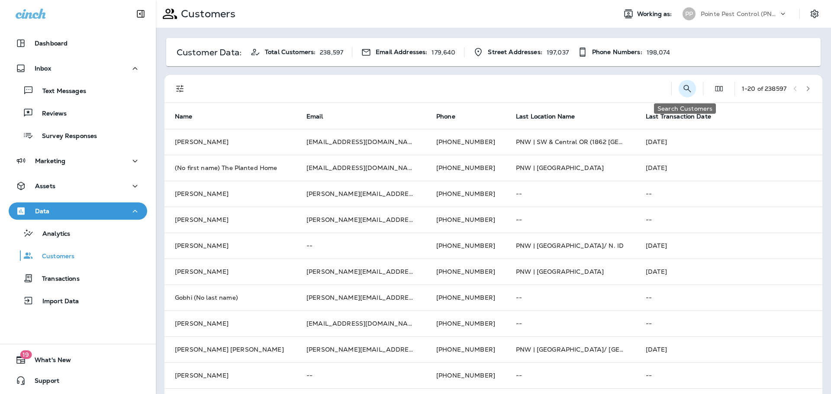
click at [683, 91] on icon "Search Customers" at bounding box center [687, 89] width 10 height 10
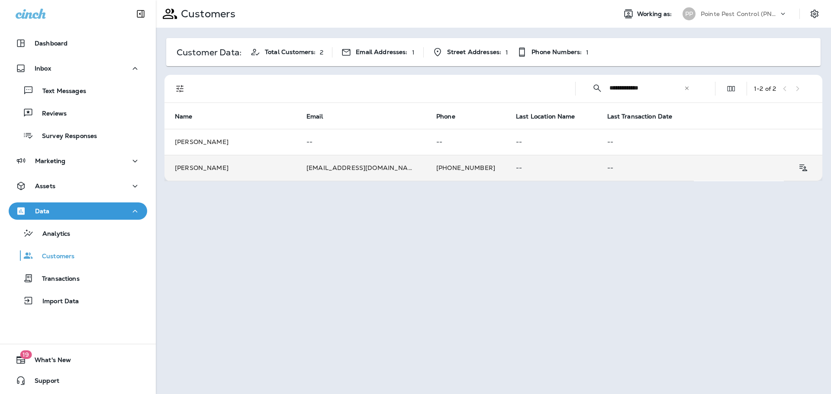
type input "**********"
click at [441, 172] on td "[PHONE_NUMBER]" at bounding box center [466, 168] width 80 height 26
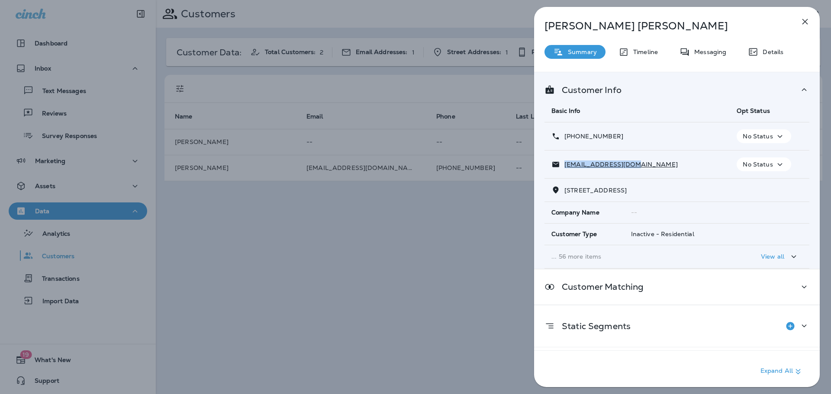
drag, startPoint x: 633, startPoint y: 163, endPoint x: 565, endPoint y: 166, distance: 68.5
click at [565, 166] on div "[EMAIL_ADDRESS][DOMAIN_NAME]" at bounding box center [637, 164] width 171 height 9
copy p "[EMAIL_ADDRESS][DOMAIN_NAME]"
drag, startPoint x: 626, startPoint y: 137, endPoint x: 571, endPoint y: 138, distance: 54.6
click at [571, 138] on div "[PHONE_NUMBER]" at bounding box center [637, 136] width 171 height 9
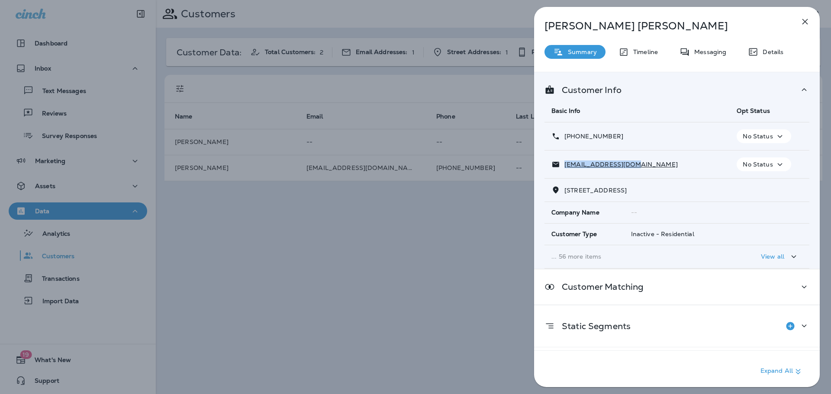
copy p "[PHONE_NUMBER]"
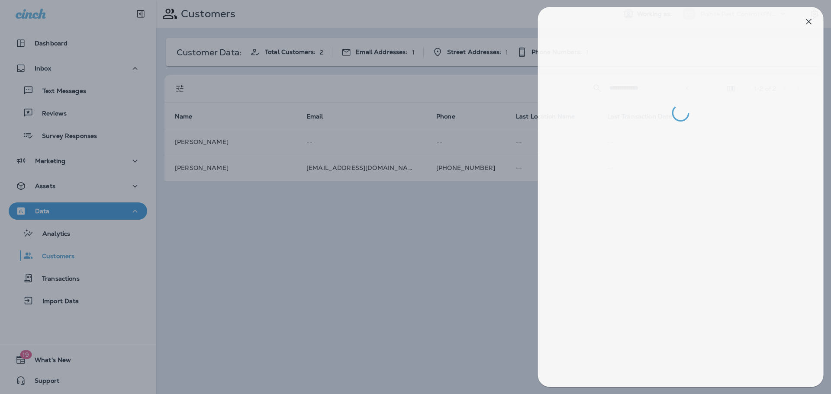
drag, startPoint x: 408, startPoint y: 159, endPoint x: 407, endPoint y: 138, distance: 21.2
click at [408, 159] on div at bounding box center [419, 197] width 831 height 394
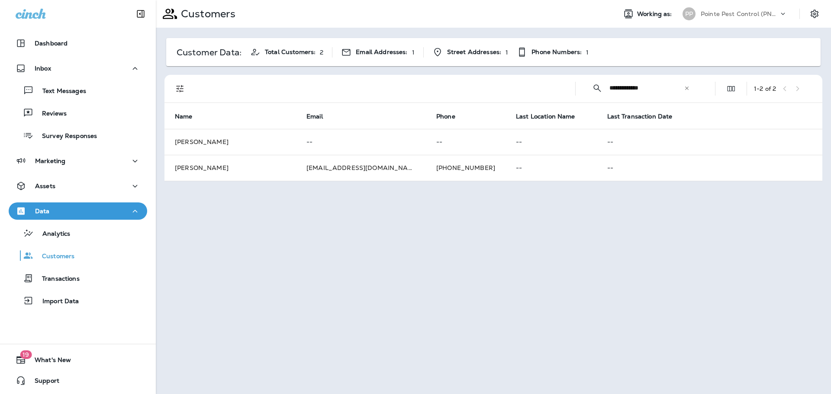
click at [752, 10] on p "Pointe Pest Control (PNW)" at bounding box center [740, 13] width 78 height 7
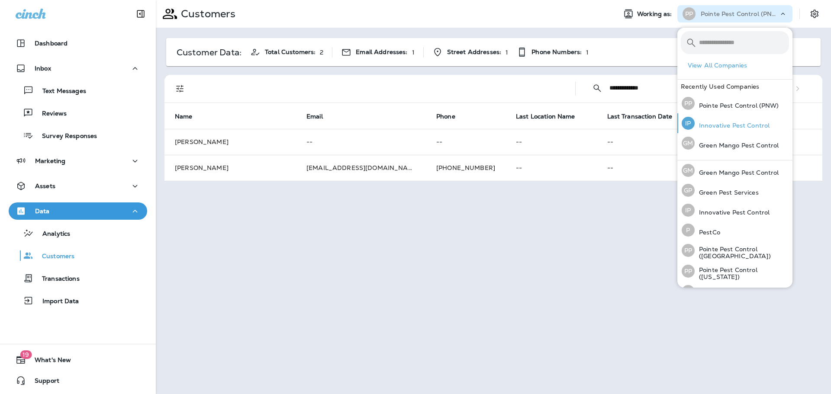
click at [718, 124] on p "Innovative Pest Control" at bounding box center [732, 125] width 75 height 7
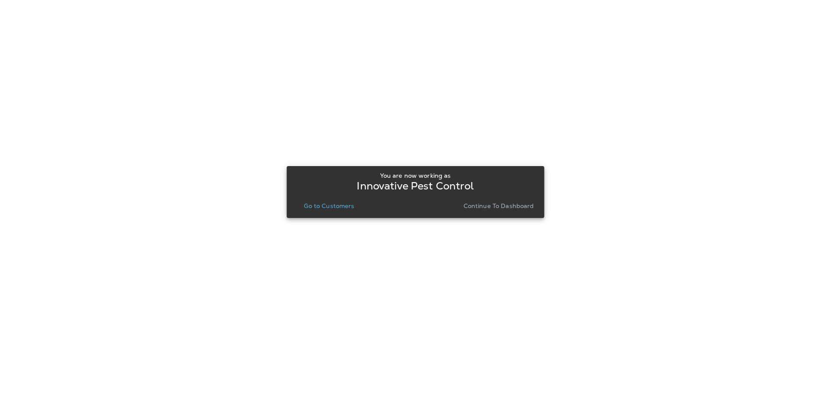
click at [328, 208] on p "Go to Customers" at bounding box center [329, 206] width 50 height 7
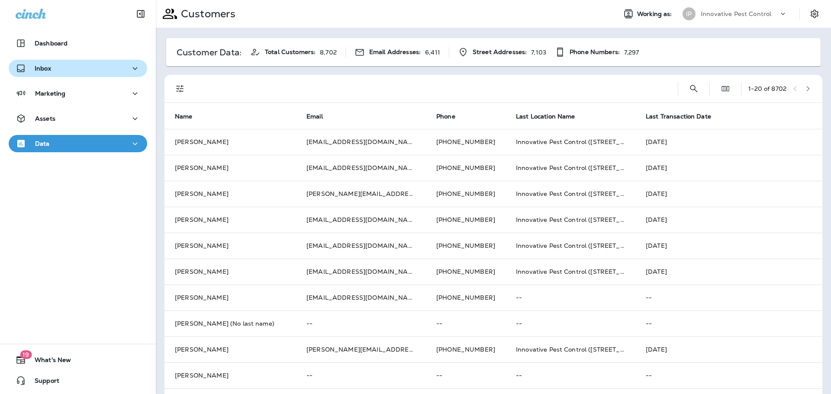
click at [62, 69] on div "Inbox" at bounding box center [78, 68] width 125 height 11
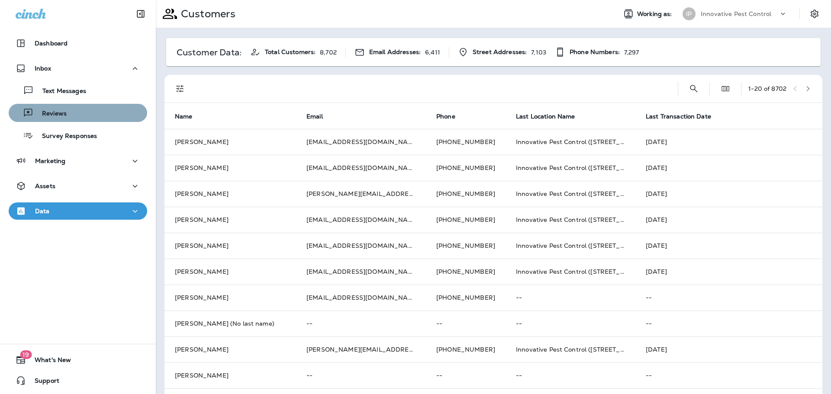
click at [65, 110] on p "Reviews" at bounding box center [49, 114] width 33 height 8
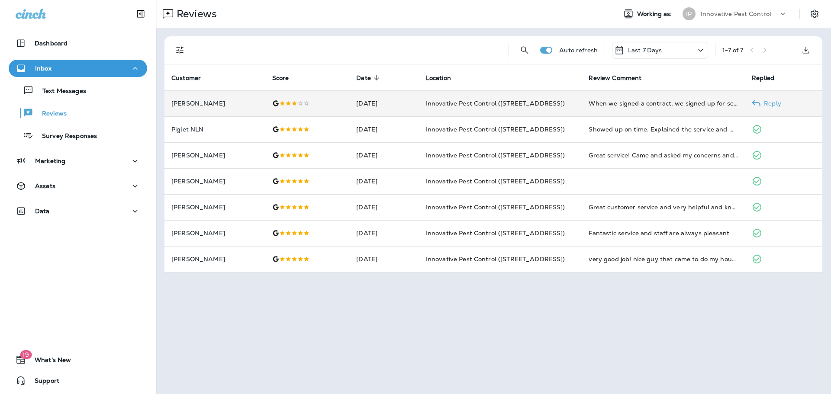
click at [322, 108] on td at bounding box center [307, 103] width 84 height 26
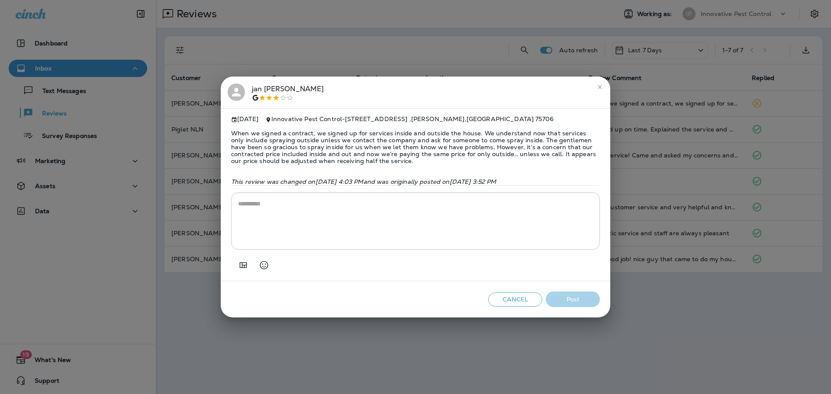
click at [283, 84] on div "[PERSON_NAME]" at bounding box center [288, 93] width 72 height 18
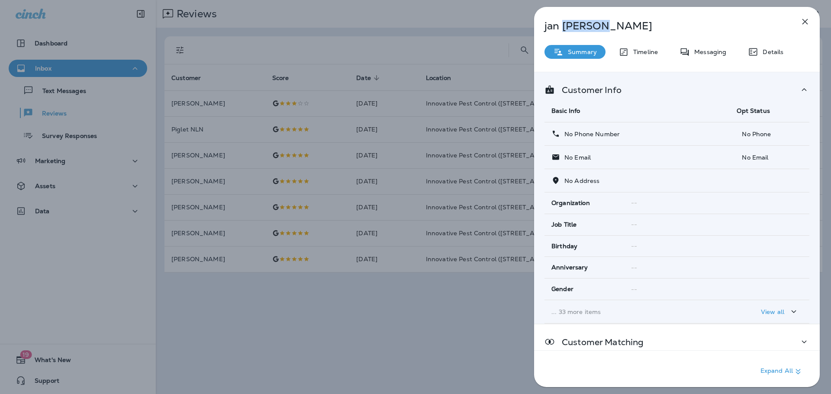
drag, startPoint x: 607, startPoint y: 27, endPoint x: 562, endPoint y: 27, distance: 45.5
click at [562, 27] on p "[PERSON_NAME]" at bounding box center [663, 26] width 236 height 12
copy p "[PERSON_NAME]"
click at [359, 61] on div "[PERSON_NAME] Summary Timeline Messaging Details Customer Info Basic Info Opt S…" at bounding box center [415, 197] width 831 height 394
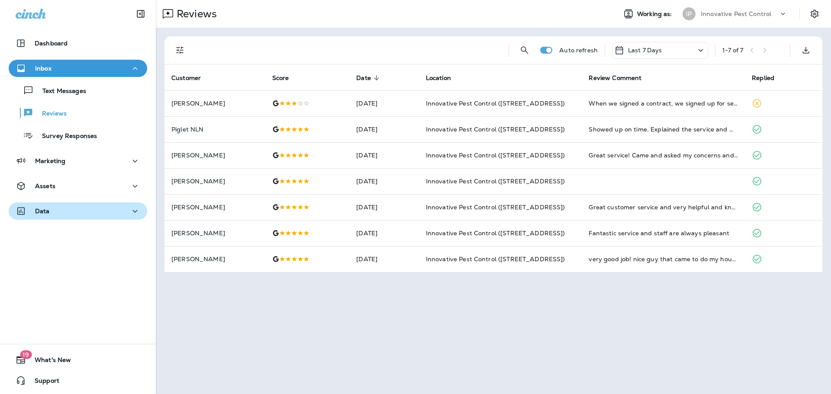
click at [64, 212] on div "Data" at bounding box center [78, 211] width 125 height 11
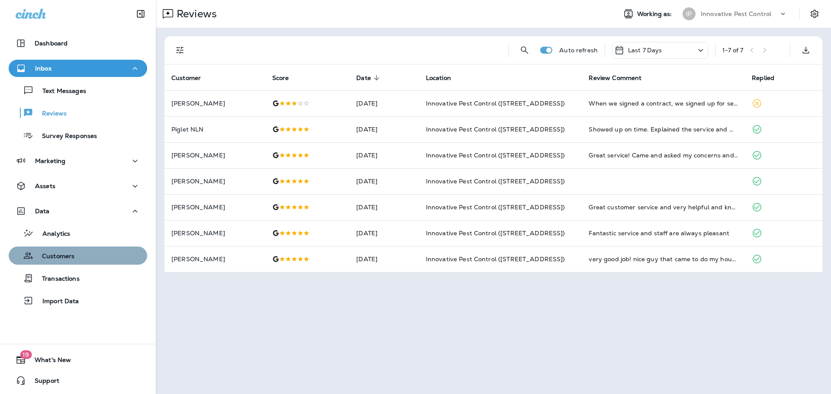
click at [67, 253] on p "Customers" at bounding box center [53, 257] width 41 height 8
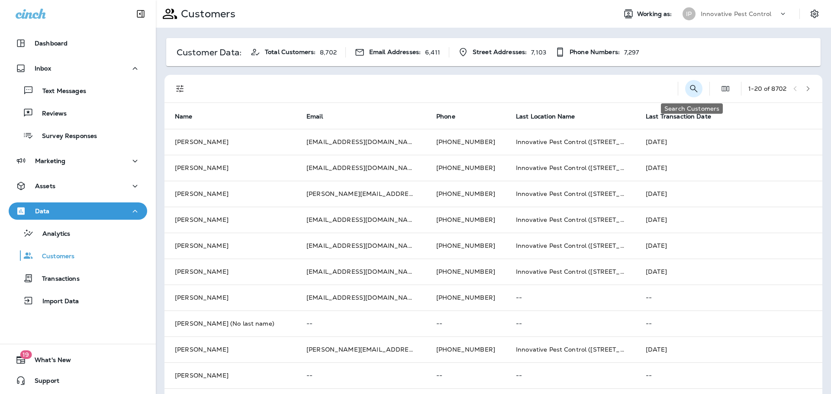
click at [685, 85] on button "Search Customers" at bounding box center [693, 88] width 17 height 17
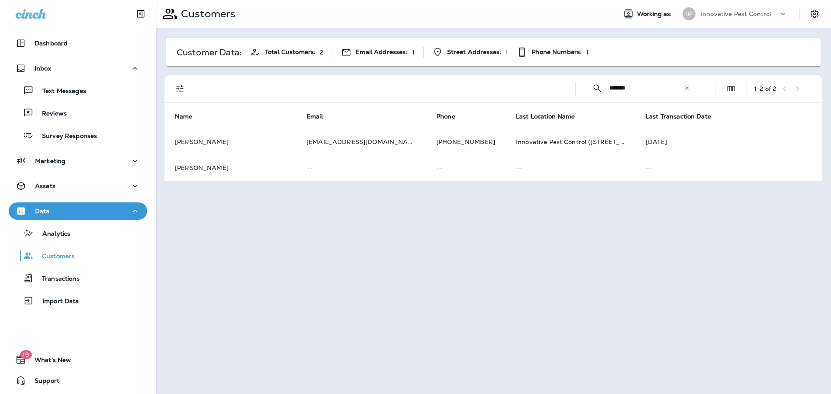
type input "*******"
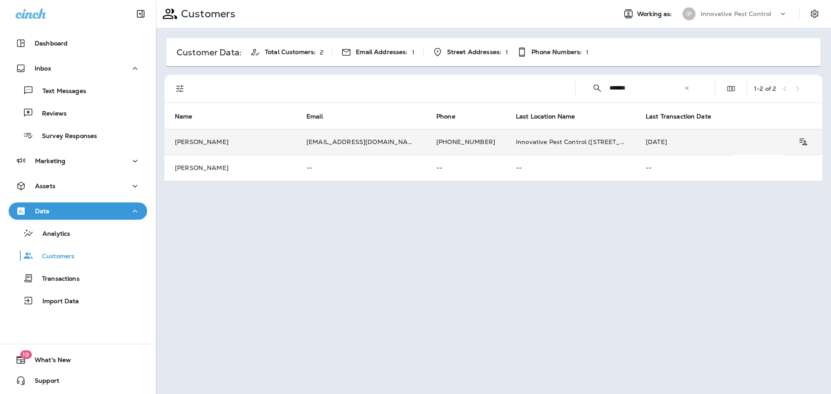
click at [335, 141] on td "[EMAIL_ADDRESS][DOMAIN_NAME]" at bounding box center [361, 142] width 130 height 26
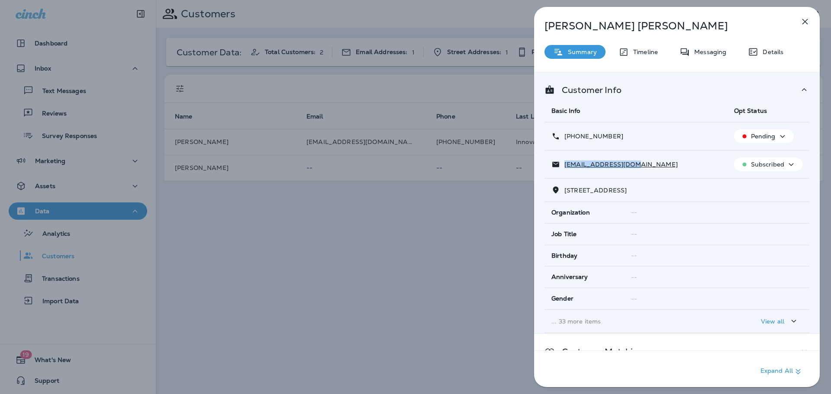
drag, startPoint x: 634, startPoint y: 166, endPoint x: 565, endPoint y: 168, distance: 69.3
click at [565, 168] on div "[EMAIL_ADDRESS][DOMAIN_NAME]" at bounding box center [636, 164] width 169 height 9
copy p "[EMAIL_ADDRESS][DOMAIN_NAME]"
drag, startPoint x: 612, startPoint y: 138, endPoint x: 571, endPoint y: 139, distance: 40.7
click at [571, 139] on div "[PHONE_NUMBER]" at bounding box center [636, 136] width 169 height 9
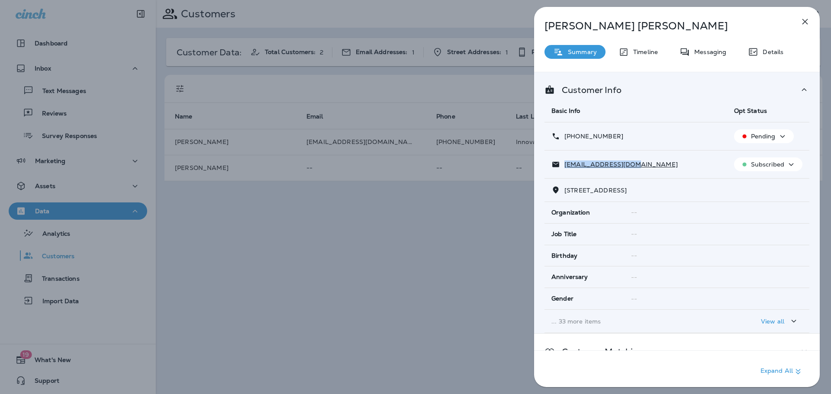
copy p "[PHONE_NUMBER]"
click at [350, 255] on div "[PERSON_NAME] Summary Timeline Messaging Details Customer Info Basic Info Opt S…" at bounding box center [415, 197] width 831 height 394
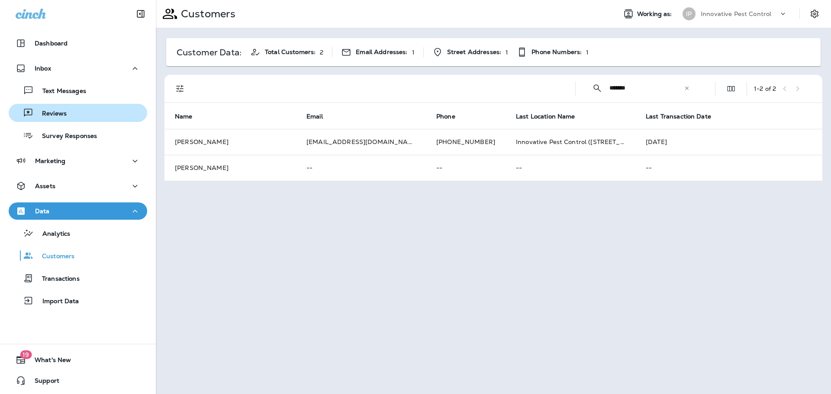
click at [81, 110] on div "Reviews" at bounding box center [78, 113] width 132 height 13
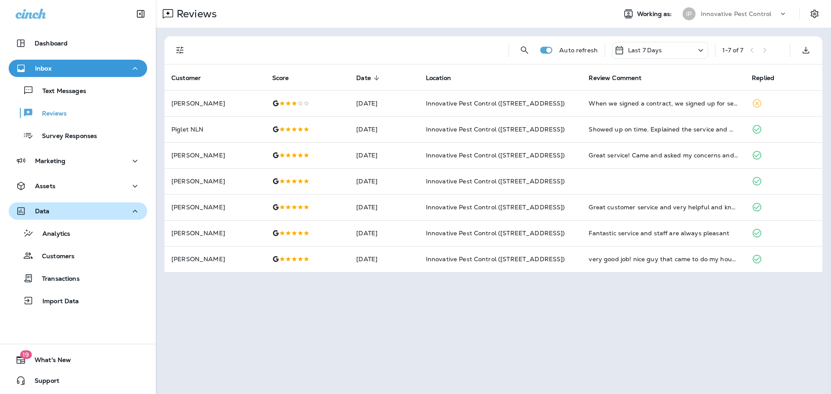
click at [95, 211] on div "Data" at bounding box center [78, 211] width 125 height 11
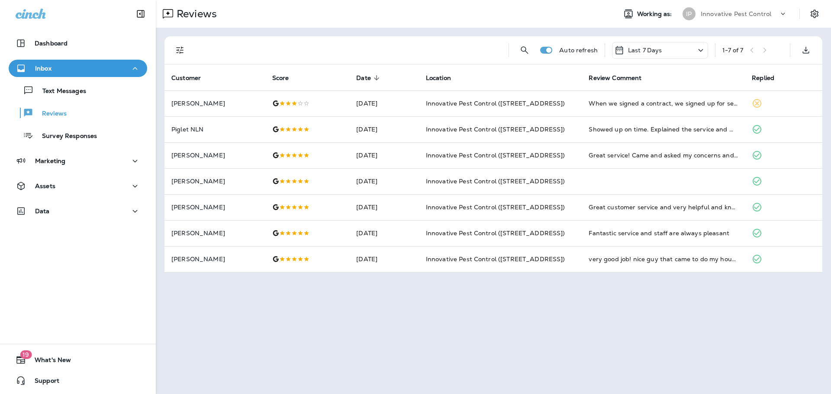
drag, startPoint x: 725, startPoint y: 6, endPoint x: 722, endPoint y: 19, distance: 12.9
click at [725, 6] on div "IP Innovative Pest Control" at bounding box center [735, 13] width 115 height 17
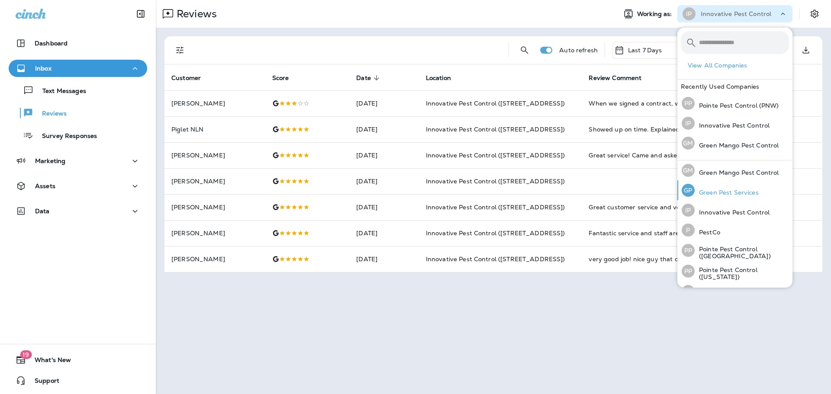
click at [733, 194] on p "Green Pest Services" at bounding box center [727, 192] width 64 height 7
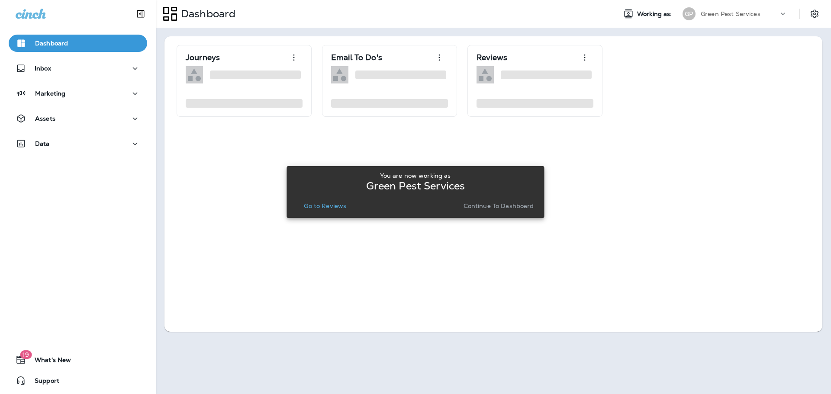
click at [326, 207] on p "Go to Reviews" at bounding box center [325, 206] width 42 height 7
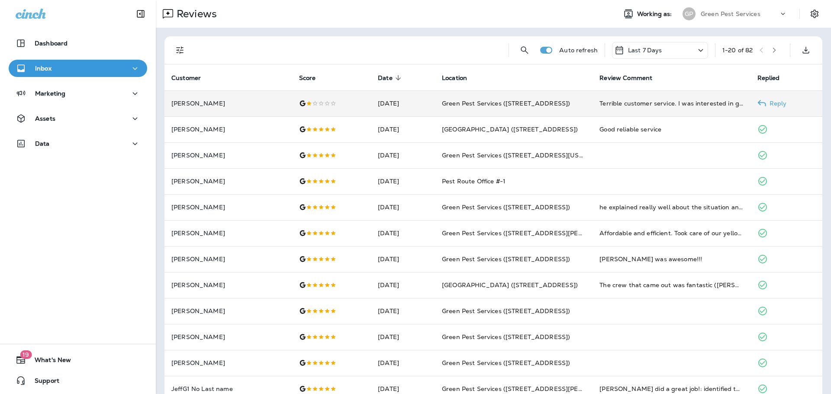
click at [300, 104] on icon at bounding box center [303, 103] width 6 height 6
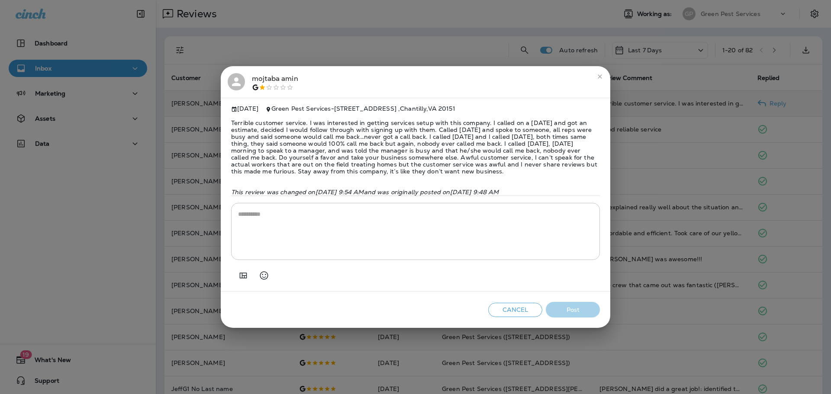
click at [256, 73] on div "[PERSON_NAME]" at bounding box center [275, 82] width 46 height 18
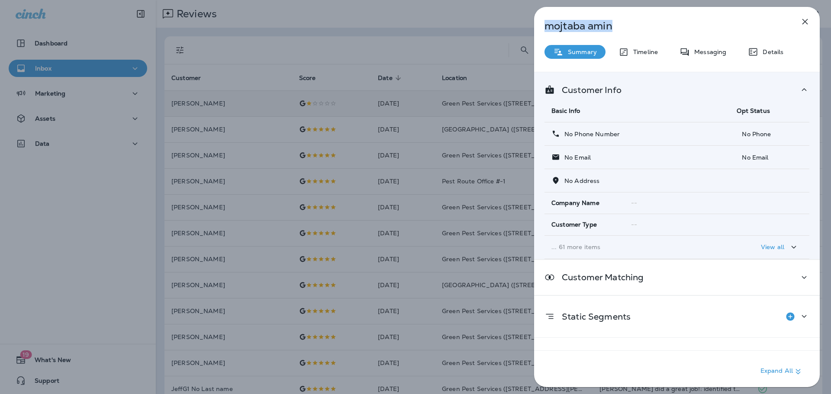
drag, startPoint x: 624, startPoint y: 26, endPoint x: 484, endPoint y: 21, distance: 139.9
click at [484, 21] on div "[PERSON_NAME] Summary Timeline Messaging Details Customer Info Basic Info Opt S…" at bounding box center [415, 197] width 831 height 394
copy p "[PERSON_NAME]"
drag, startPoint x: 79, startPoint y: 158, endPoint x: 75, endPoint y: 148, distance: 11.1
click at [79, 157] on div "[PERSON_NAME] Summary Timeline Messaging Details Customer Info Basic Info Opt S…" at bounding box center [415, 197] width 831 height 394
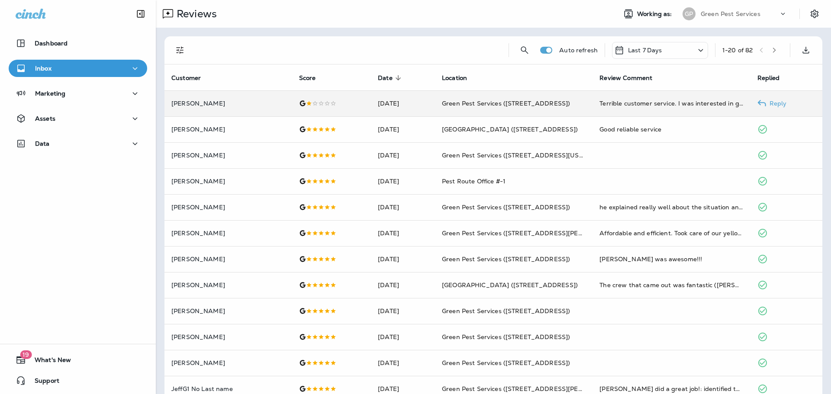
click at [77, 142] on div at bounding box center [415, 197] width 831 height 394
click at [120, 142] on div "Data" at bounding box center [78, 144] width 125 height 11
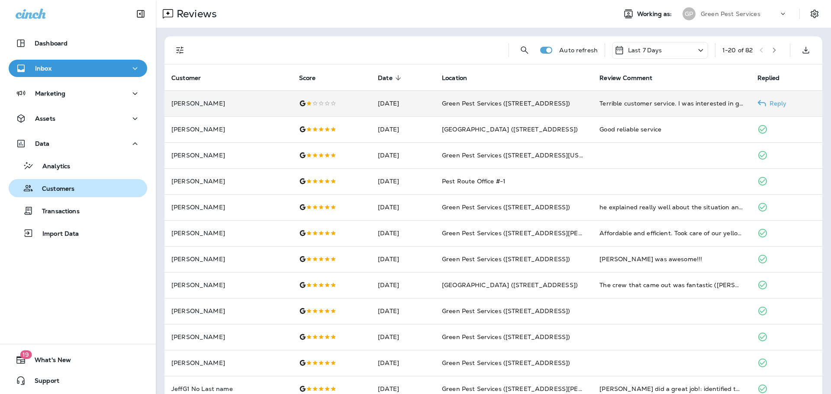
click at [128, 190] on div "Customers" at bounding box center [78, 188] width 132 height 13
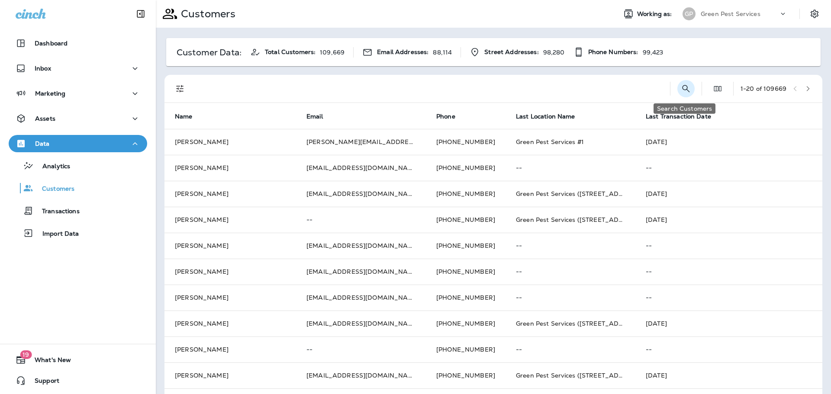
click at [683, 87] on icon "Search Customers" at bounding box center [686, 89] width 10 height 10
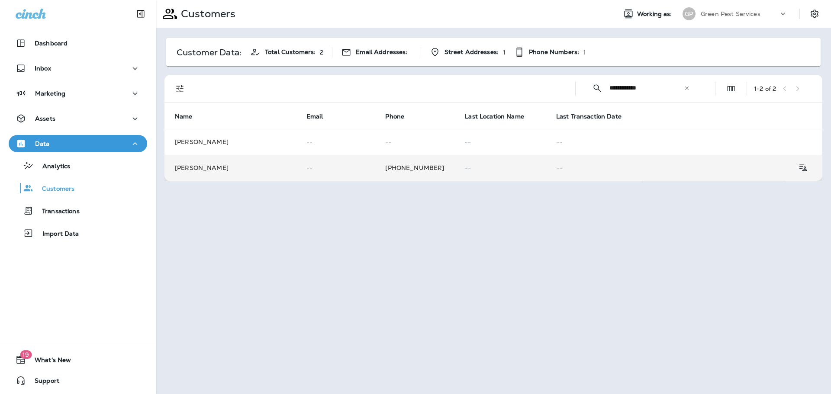
type input "**********"
click at [417, 168] on td "[PHONE_NUMBER]" at bounding box center [415, 168] width 80 height 26
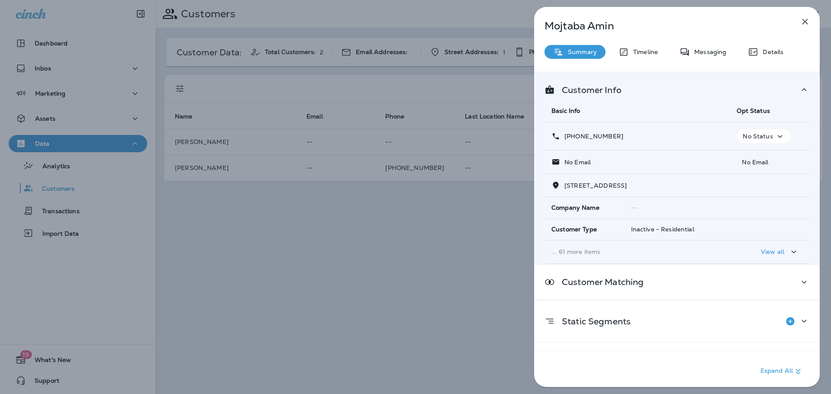
drag, startPoint x: 619, startPoint y: 135, endPoint x: 572, endPoint y: 140, distance: 47.4
click at [572, 140] on div "[PHONE_NUMBER]" at bounding box center [637, 136] width 171 height 9
copy p "[PHONE_NUMBER]"
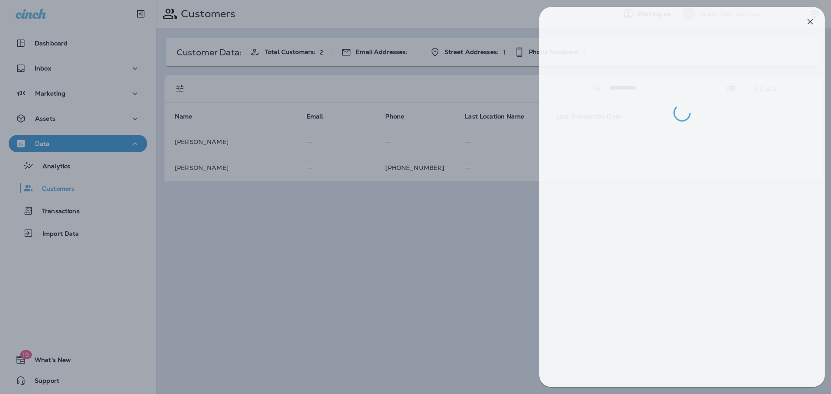
click at [188, 205] on div at bounding box center [420, 197] width 831 height 394
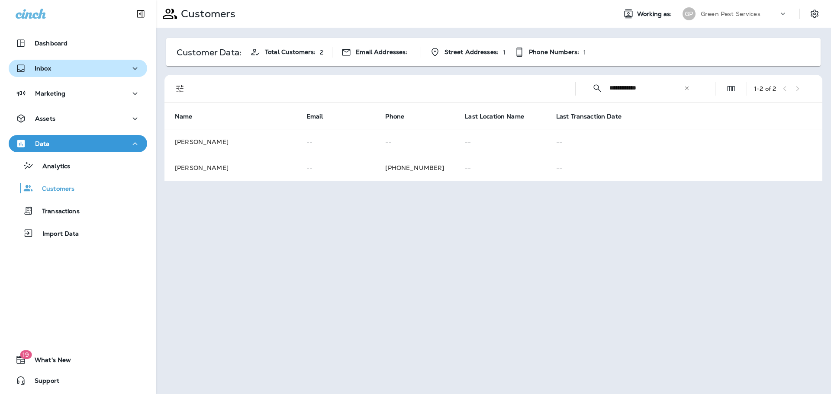
click at [52, 66] on div "Inbox" at bounding box center [78, 68] width 125 height 11
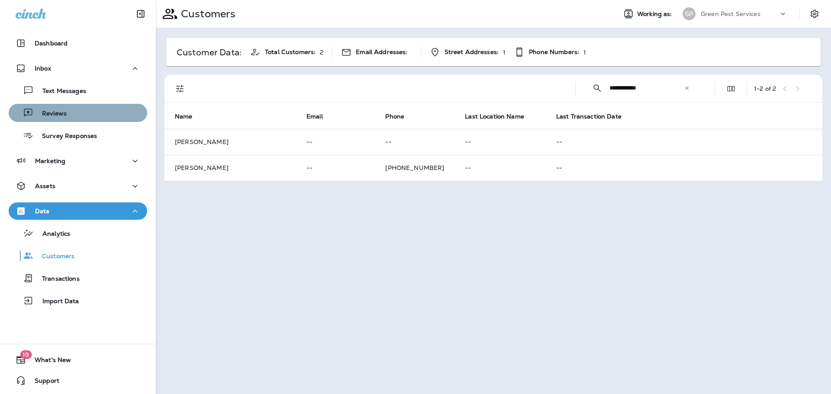
click at [66, 107] on div "Reviews" at bounding box center [78, 113] width 132 height 13
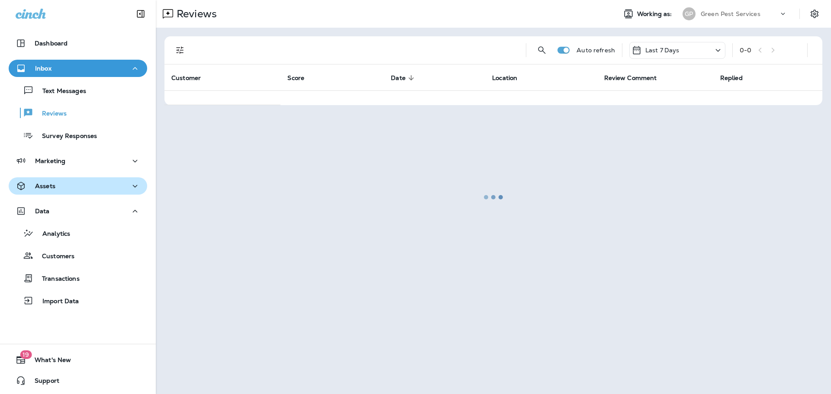
drag, startPoint x: 94, startPoint y: 215, endPoint x: 91, endPoint y: 194, distance: 21.4
click at [94, 215] on div "Data" at bounding box center [78, 211] width 125 height 11
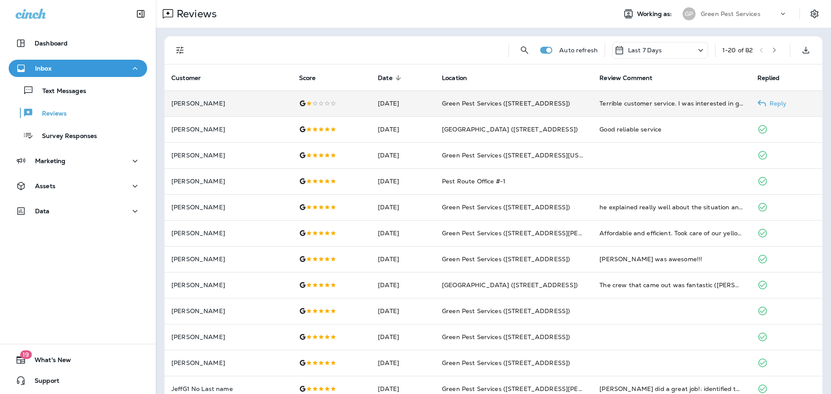
click at [371, 111] on td "[DATE]" at bounding box center [403, 103] width 64 height 26
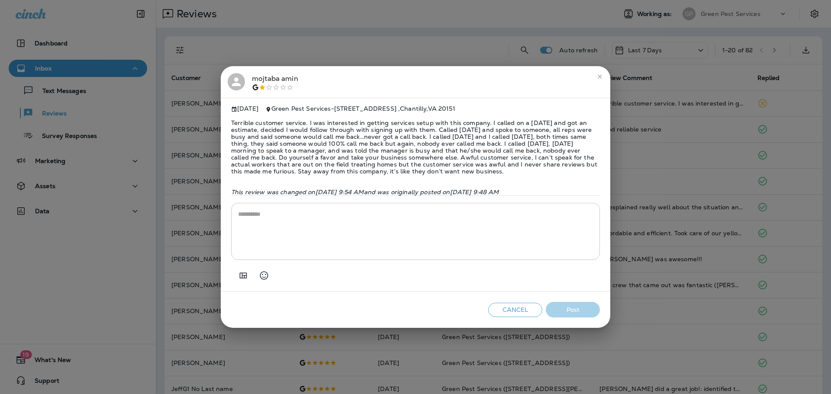
drag, startPoint x: 288, startPoint y: 30, endPoint x: 287, endPoint y: 12, distance: 17.8
click at [287, 12] on div "[PERSON_NAME] [DATE] Green Pest Services - [STREET_ADDRESS] This review was cha…" at bounding box center [415, 197] width 831 height 394
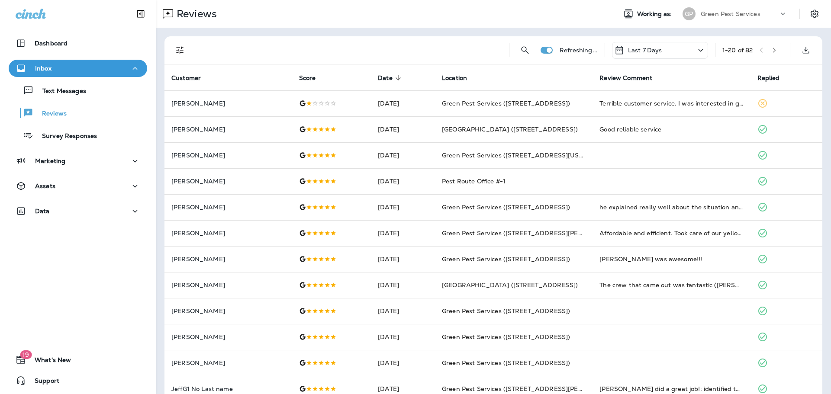
click at [175, 50] on icon "Filters" at bounding box center [180, 50] width 10 height 10
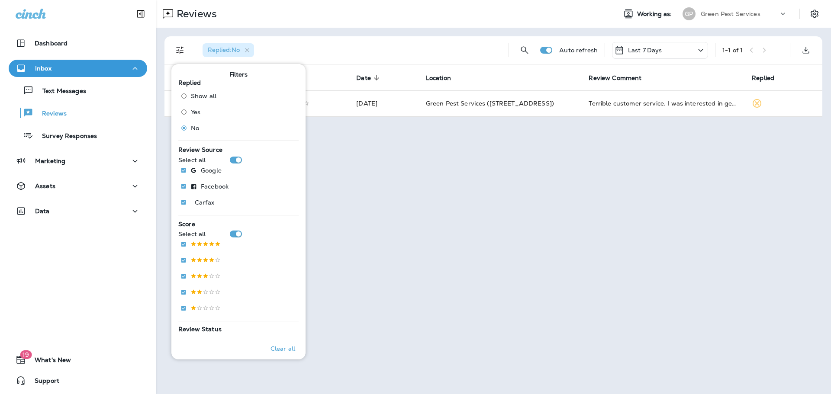
click at [445, 40] on div "Replied : No" at bounding box center [349, 50] width 306 height 28
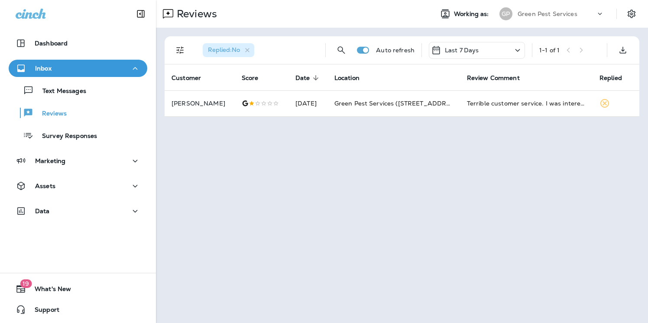
click at [560, 20] on div "Green Pest Services" at bounding box center [556, 13] width 78 height 13
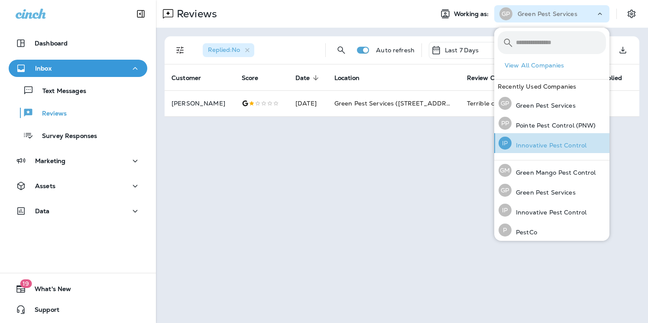
click at [556, 137] on div "IP Innovative Pest Control" at bounding box center [542, 143] width 95 height 20
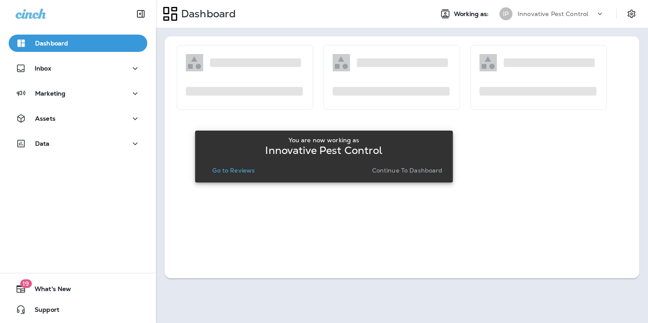
click at [239, 174] on p "Go to Reviews" at bounding box center [233, 170] width 42 height 7
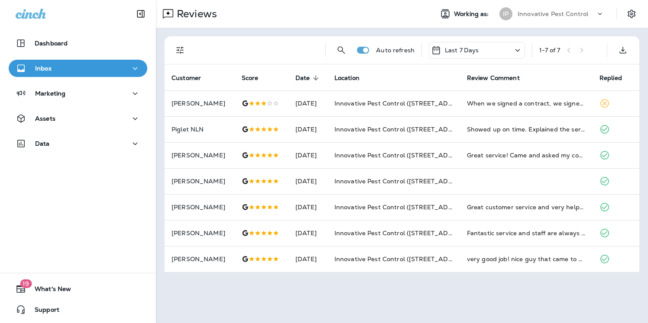
click at [547, 12] on p "Innovative Pest Control" at bounding box center [552, 13] width 71 height 7
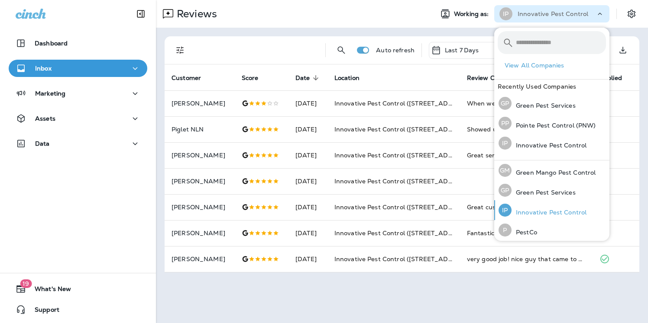
scroll to position [82, 0]
click at [544, 206] on div "PP Pointe Pest Control (PNW)" at bounding box center [547, 210] width 104 height 20
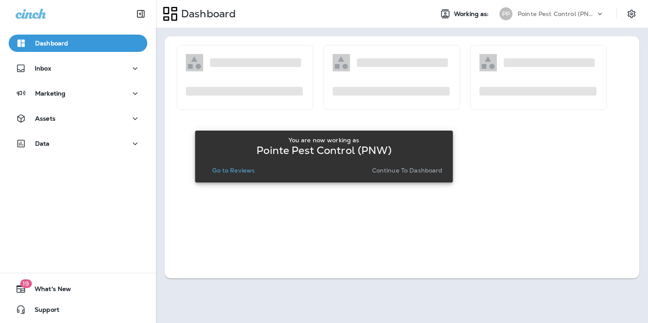
click at [233, 168] on p "Go to Reviews" at bounding box center [233, 170] width 42 height 7
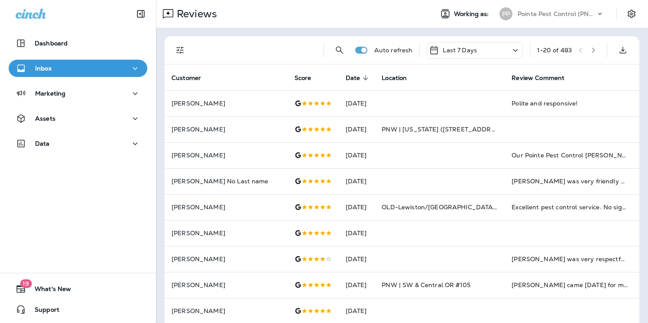
click at [180, 53] on icon "Filters" at bounding box center [179, 50] width 7 height 7
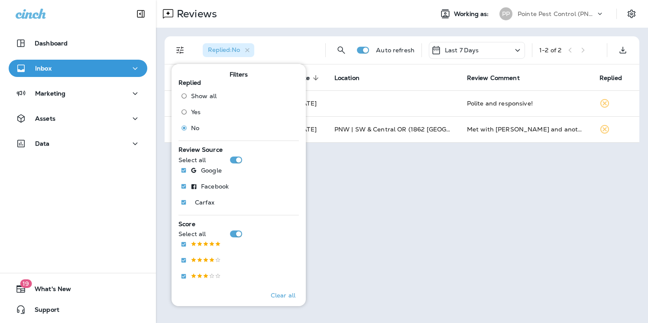
click at [324, 23] on div "Reviews Working as: PP Pointe Pest Control (PNW)" at bounding box center [402, 14] width 492 height 28
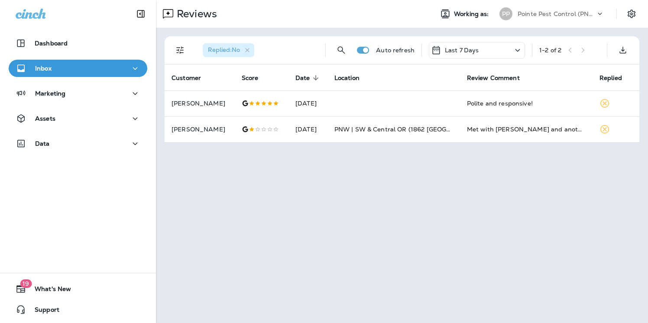
click at [569, 21] on div "PP Pointe Pest Control (PNW)" at bounding box center [551, 13] width 115 height 17
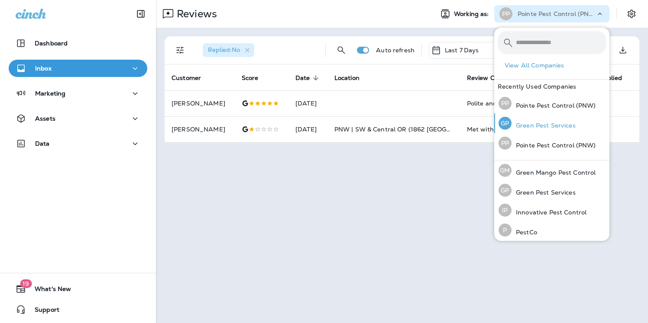
click at [542, 121] on div "[PERSON_NAME] Pest Services" at bounding box center [537, 123] width 84 height 20
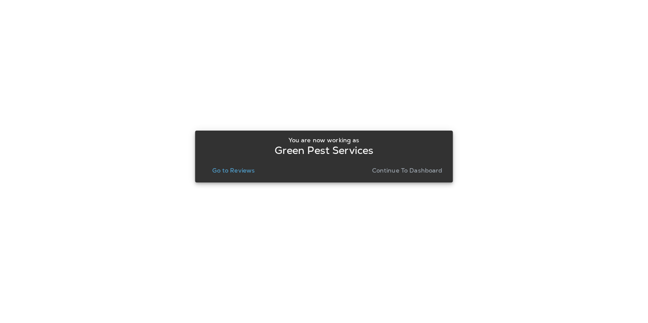
click at [226, 172] on p "Go to Reviews" at bounding box center [233, 170] width 42 height 7
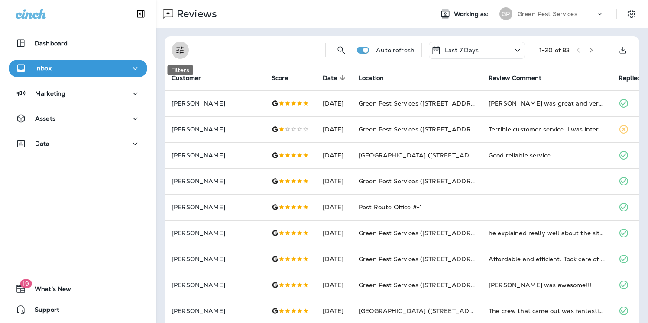
click at [182, 50] on icon "Filters" at bounding box center [179, 50] width 7 height 7
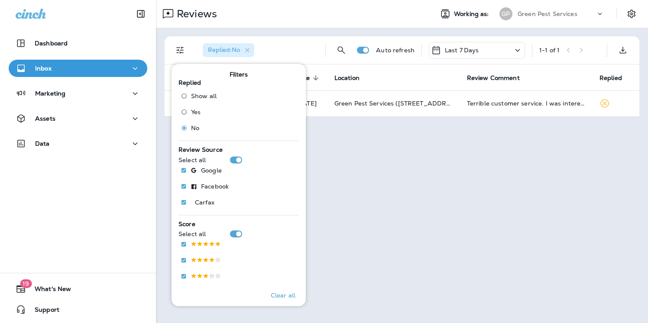
click at [309, 29] on div "Replied : No Auto refresh Last 7 Days 1 - 1 of 1 Customer Score Date sorted des…" at bounding box center [402, 77] width 492 height 98
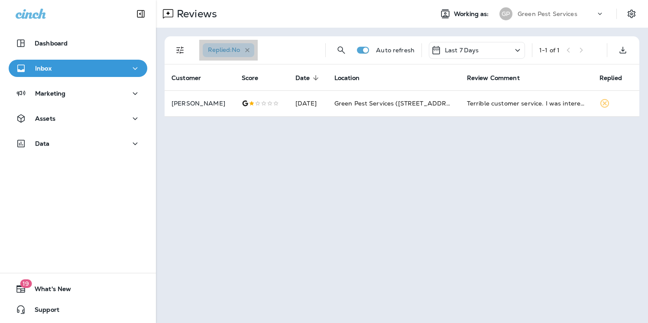
click at [251, 51] on icon "button" at bounding box center [247, 50] width 7 height 7
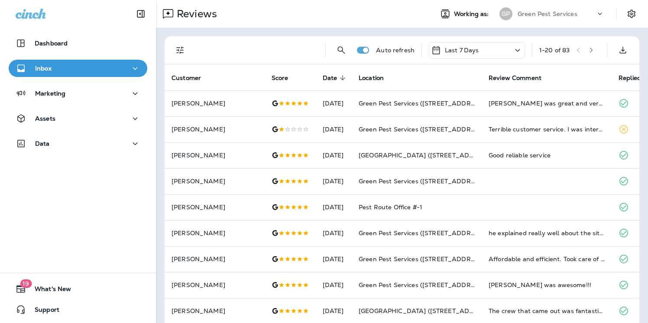
click at [481, 54] on div "Last 7 Days" at bounding box center [477, 50] width 96 height 17
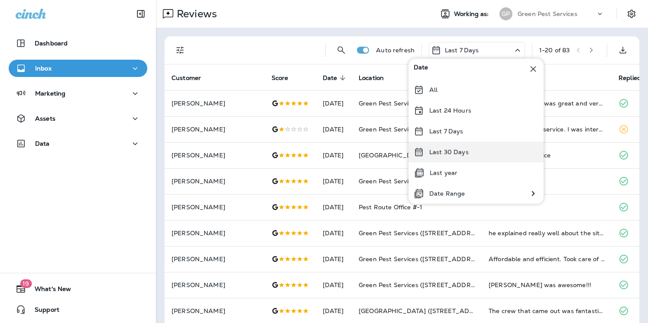
click at [459, 149] on p "Last 30 Days" at bounding box center [448, 152] width 39 height 7
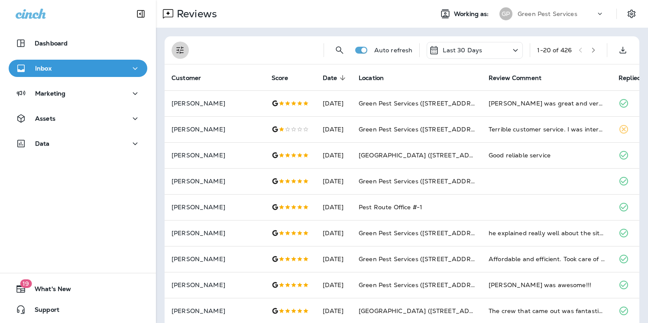
click at [184, 51] on icon "Filters" at bounding box center [180, 50] width 10 height 10
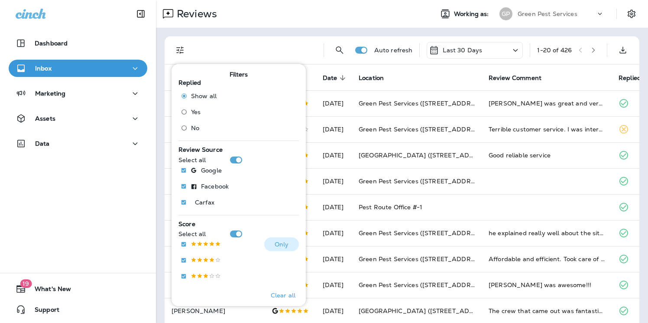
click at [206, 239] on label at bounding box center [199, 245] width 44 height 14
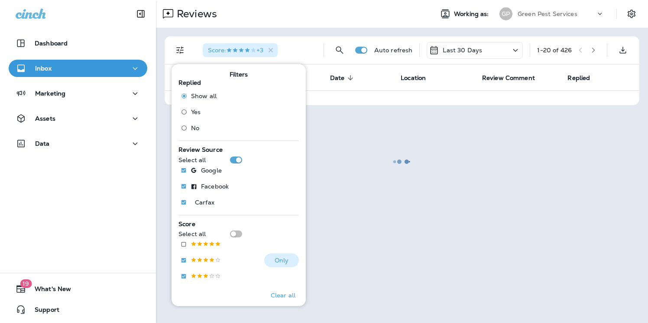
click at [204, 255] on label at bounding box center [199, 261] width 44 height 14
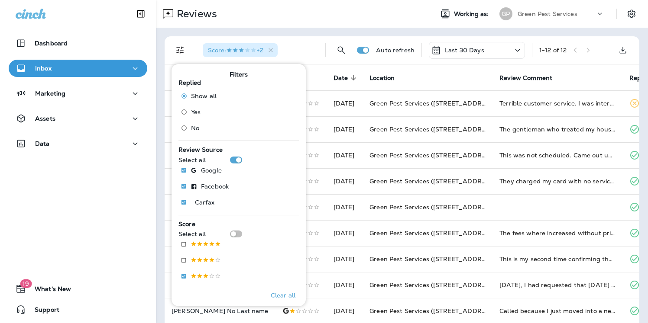
click at [323, 13] on div "Reviews" at bounding box center [291, 13] width 270 height 17
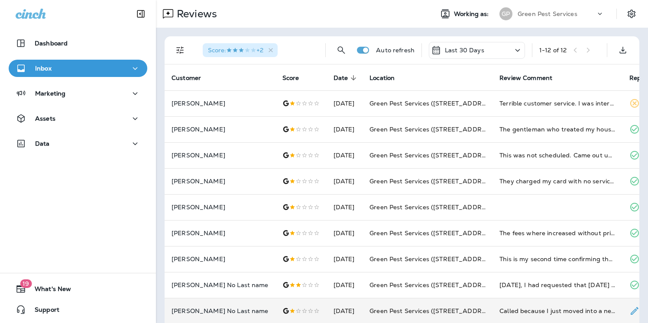
click at [326, 304] on td "[DATE]" at bounding box center [344, 311] width 36 height 26
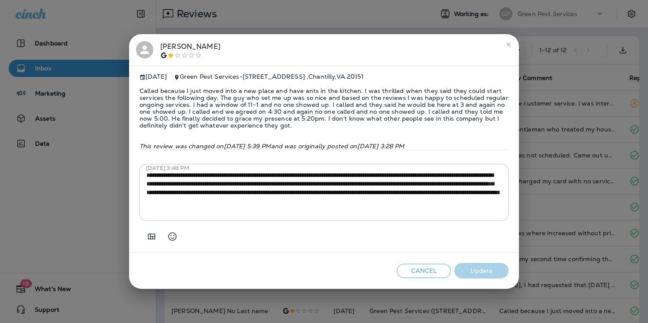
click at [643, 147] on div "[PERSON_NAME] [DATE] Green Pest Services - [STREET_ADDRESS] Called because I ju…" at bounding box center [324, 161] width 648 height 323
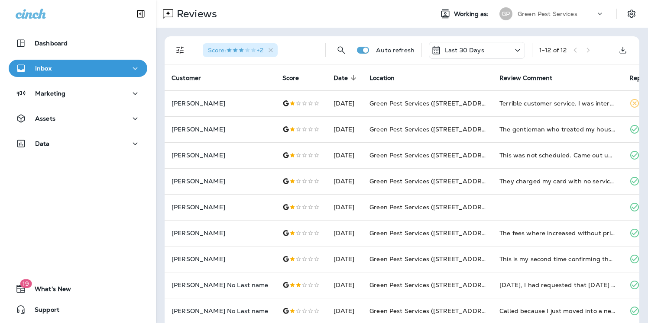
scroll to position [1, 0]
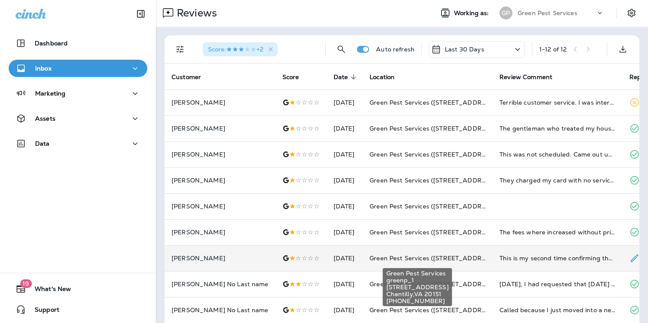
click at [476, 258] on span "Green Pest Services ([STREET_ADDRESS])" at bounding box center [433, 259] width 128 height 8
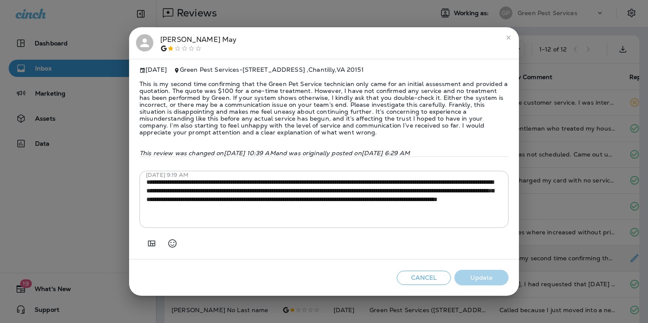
click at [591, 179] on div "**********" at bounding box center [324, 161] width 648 height 323
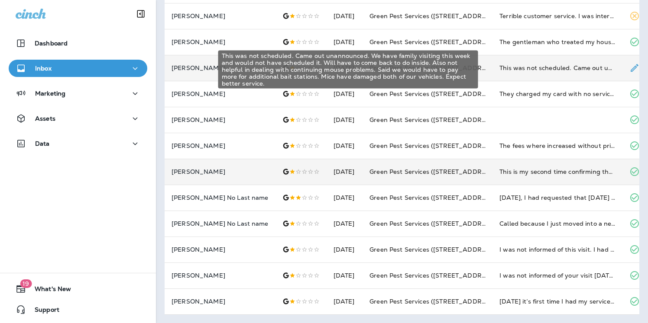
scroll to position [0, 0]
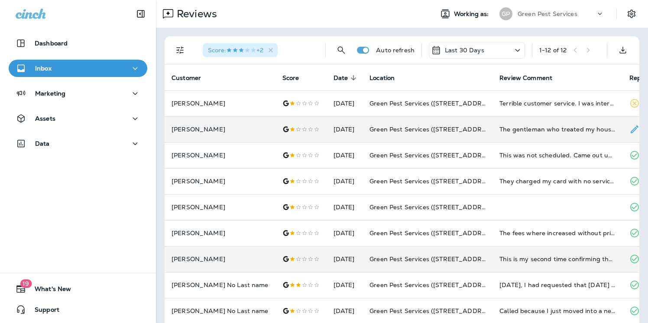
click at [492, 134] on td "The gentleman who treated my house never called or texted before arriving. I ju…" at bounding box center [557, 129] width 130 height 26
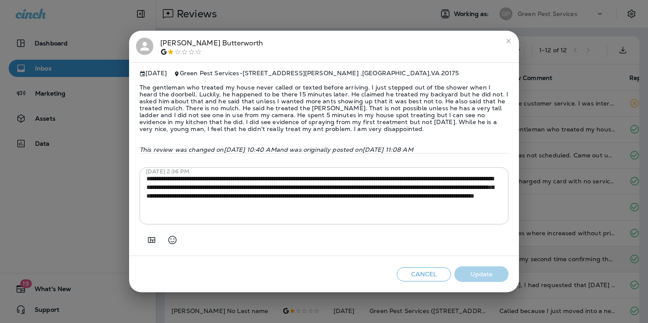
click at [553, 13] on div "[PERSON_NAME] [DATE] Green Pest Services - [STREET_ADDRESS][PERSON_NAME] The ge…" at bounding box center [324, 161] width 648 height 323
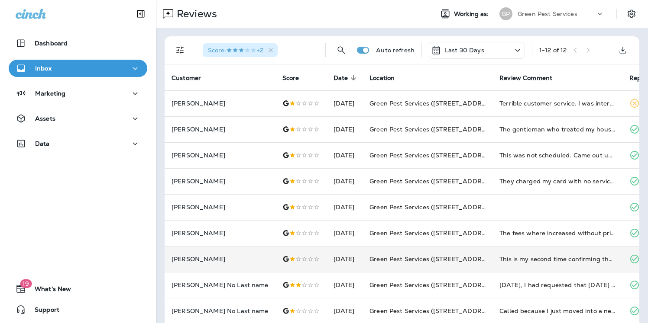
click at [539, 19] on div "Green Pest Services" at bounding box center [556, 13] width 78 height 13
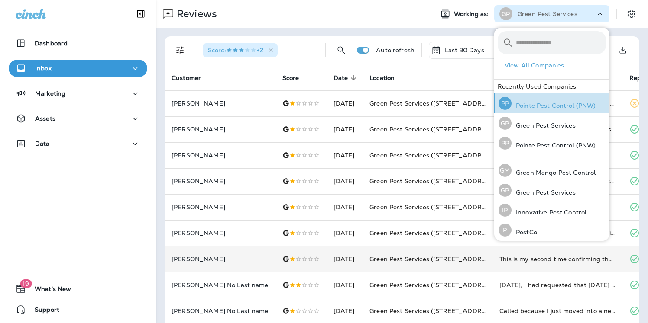
click at [559, 111] on div "PP Pointe Pest Control (PNW)" at bounding box center [547, 104] width 104 height 20
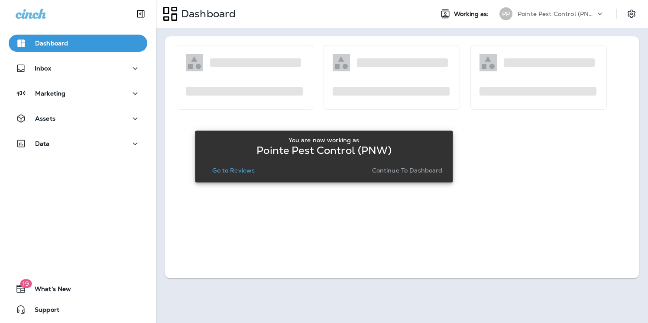
click at [216, 169] on p "Go to Reviews" at bounding box center [233, 170] width 42 height 7
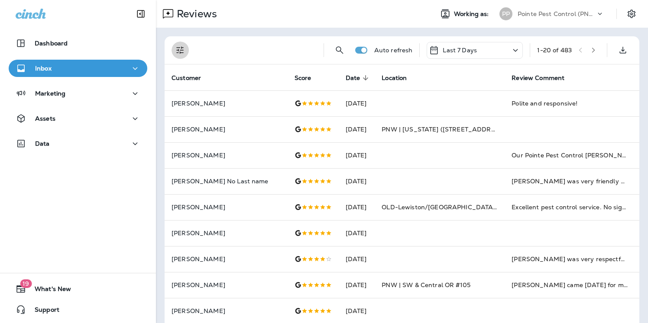
click at [180, 48] on icon "Filters" at bounding box center [179, 50] width 7 height 7
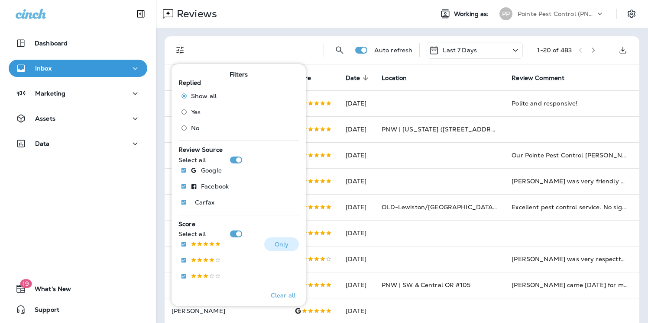
click at [204, 242] on p at bounding box center [205, 244] width 30 height 7
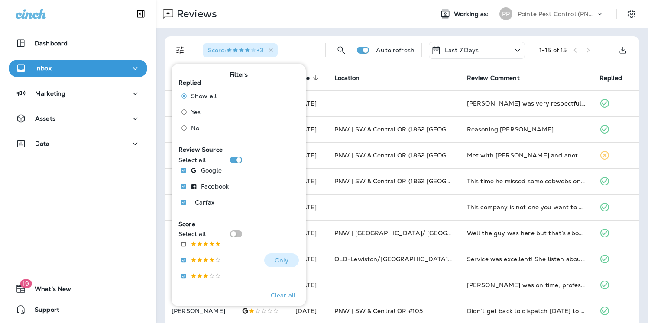
click at [205, 261] on p at bounding box center [205, 260] width 30 height 7
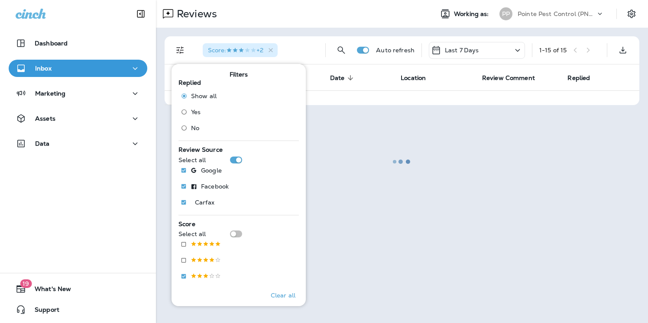
click at [322, 5] on div at bounding box center [402, 162] width 490 height 322
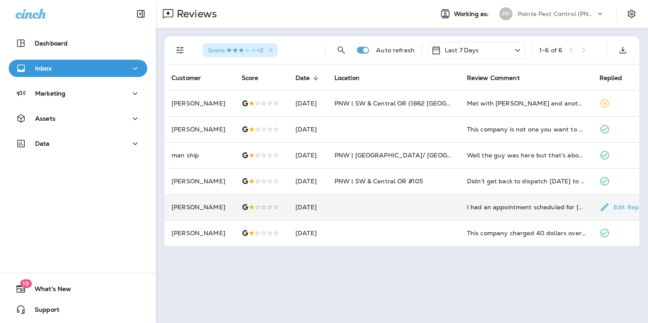
click at [340, 212] on td at bounding box center [393, 207] width 132 height 26
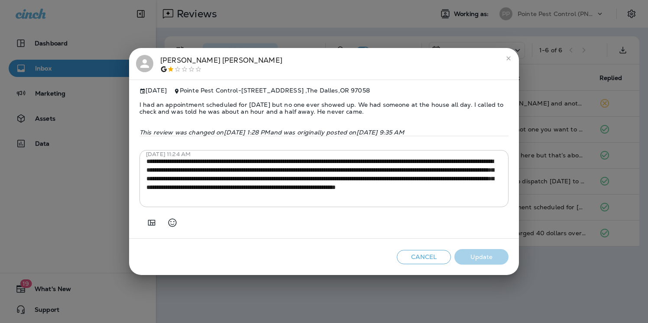
click at [546, 127] on div "[PERSON_NAME] [DATE] Pointe Pest Control - [STREET_ADDRESS] I had an appointmen…" at bounding box center [324, 161] width 648 height 323
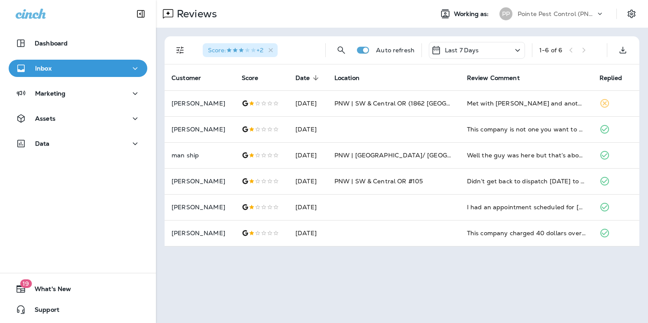
click at [559, 16] on p "Pointe Pest Control (PNW)" at bounding box center [556, 13] width 78 height 7
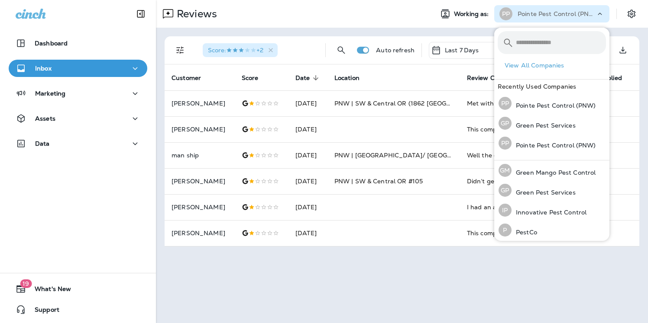
click at [400, 12] on div "Reviews" at bounding box center [291, 13] width 270 height 17
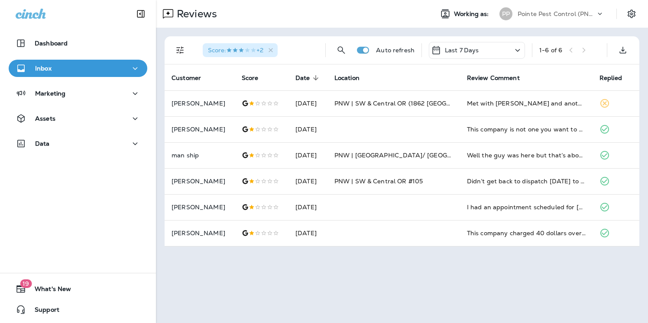
click at [475, 53] on p "Last 7 Days" at bounding box center [462, 50] width 34 height 7
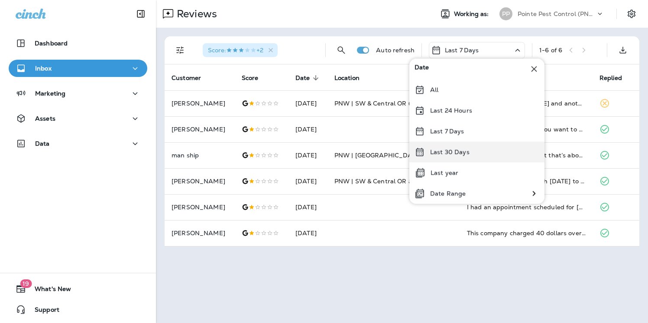
click at [467, 152] on p "Last 30 Days" at bounding box center [449, 152] width 39 height 7
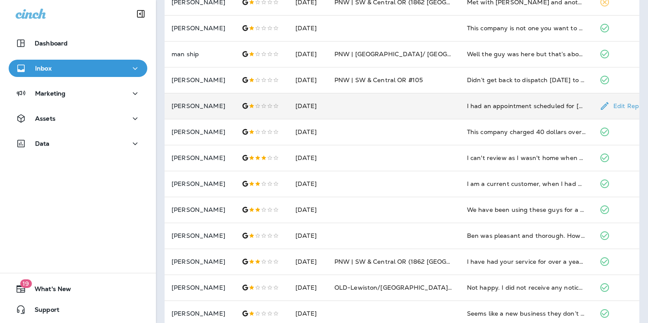
scroll to position [104, 0]
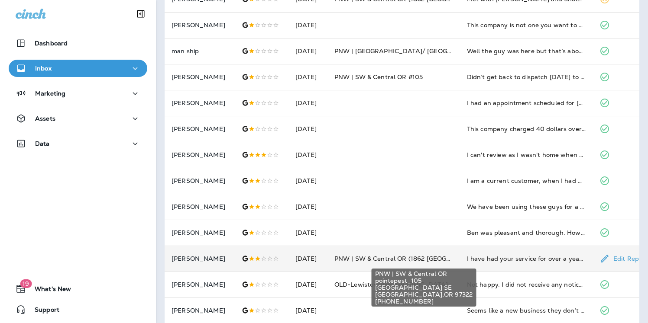
click at [355, 261] on span "PNW | SW & Central OR (1862 [GEOGRAPHIC_DATA] SE)" at bounding box center [419, 259] width 171 height 8
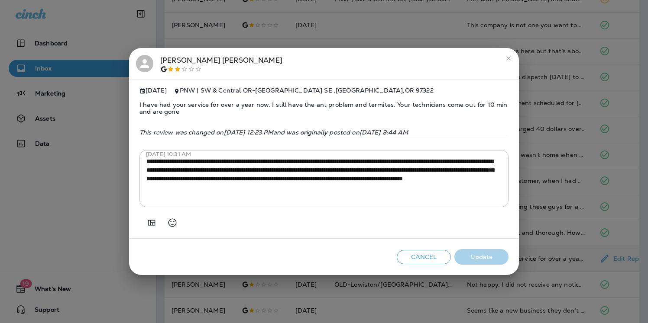
click at [563, 119] on div "**********" at bounding box center [324, 161] width 648 height 323
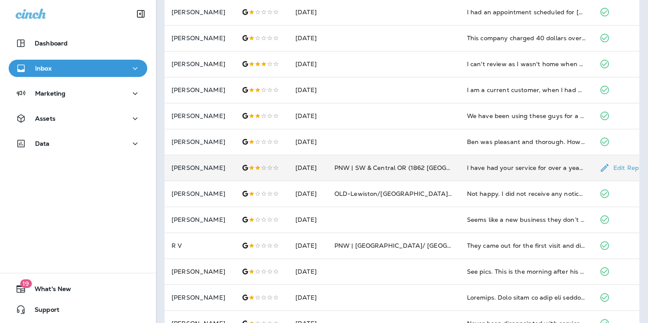
scroll to position [216, 0]
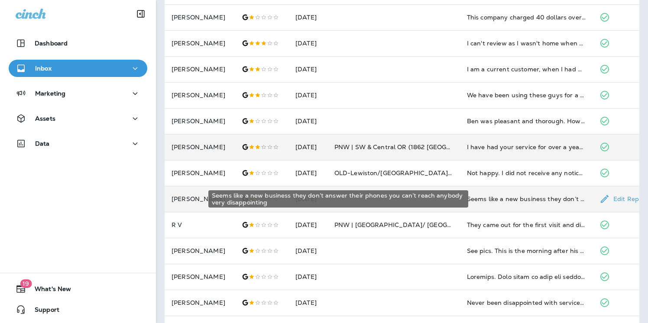
click at [516, 200] on div "Seems like a new business they don’t answer their phones you can’t reach anybod…" at bounding box center [526, 199] width 119 height 9
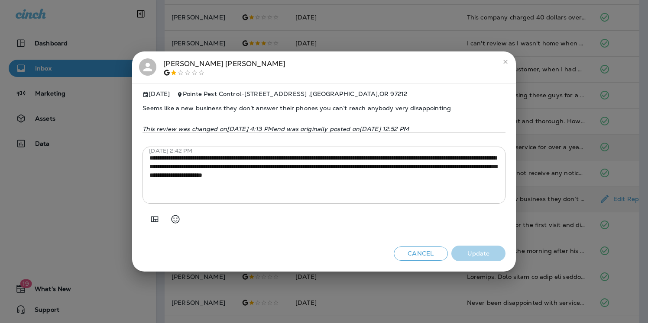
click at [638, 200] on div "**********" at bounding box center [324, 161] width 648 height 323
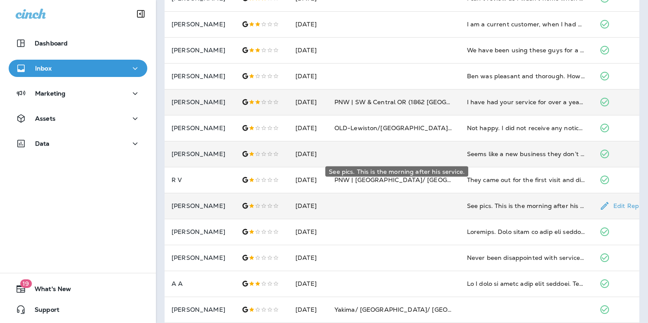
scroll to position [295, 0]
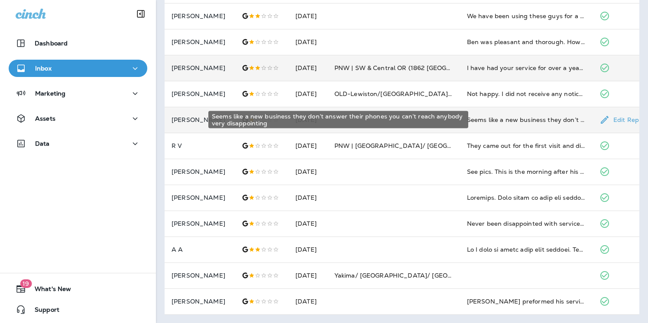
click at [542, 118] on div "Seems like a new business they don’t answer their phones you can’t reach anybod…" at bounding box center [526, 120] width 119 height 9
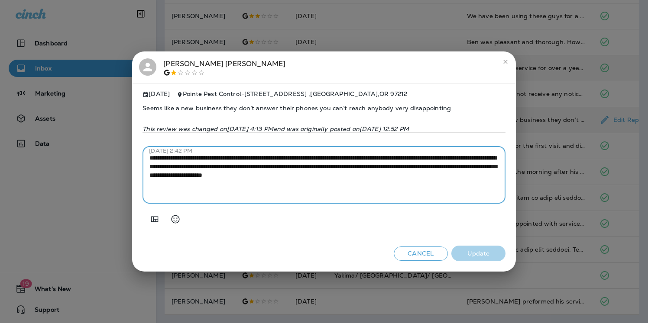
click at [339, 184] on textarea "**********" at bounding box center [323, 175] width 349 height 43
click at [334, 174] on textarea "**********" at bounding box center [323, 175] width 349 height 43
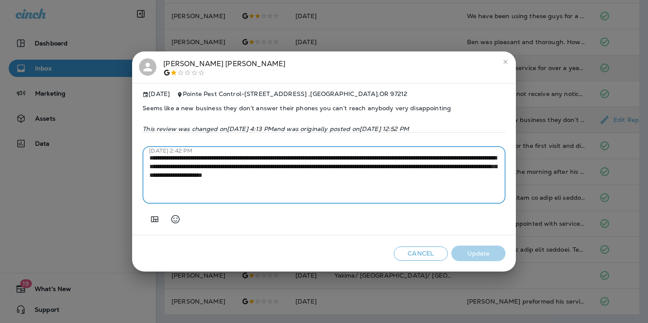
click at [565, 130] on div "**********" at bounding box center [324, 161] width 648 height 323
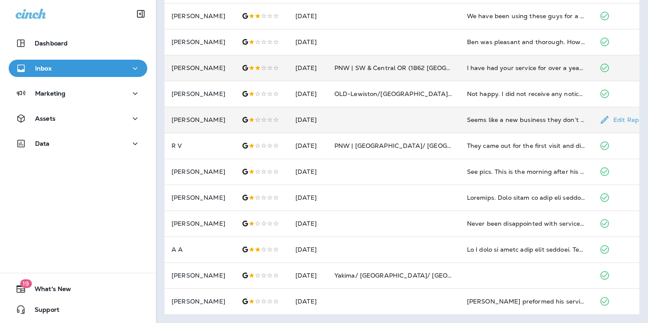
scroll to position [0, 0]
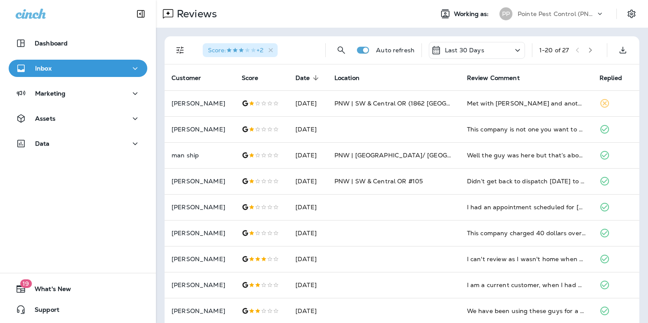
click at [553, 8] on div "Pointe Pest Control (PNW)" at bounding box center [556, 13] width 78 height 13
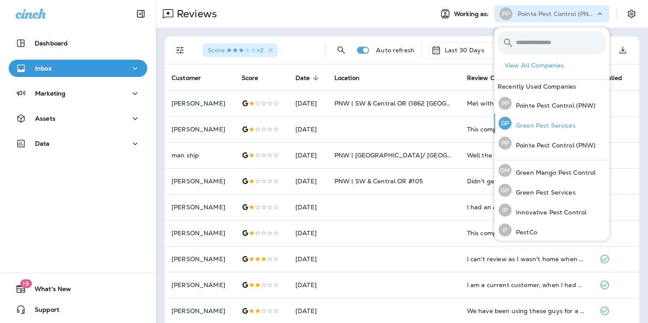
click at [556, 129] on p "Green Pest Services" at bounding box center [543, 125] width 64 height 7
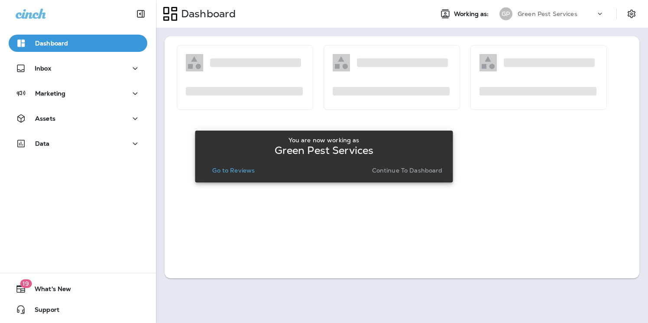
click at [228, 177] on div "You are now working as Green Pest Services Go to Reviews Continue to Dashboard" at bounding box center [324, 156] width 244 height 47
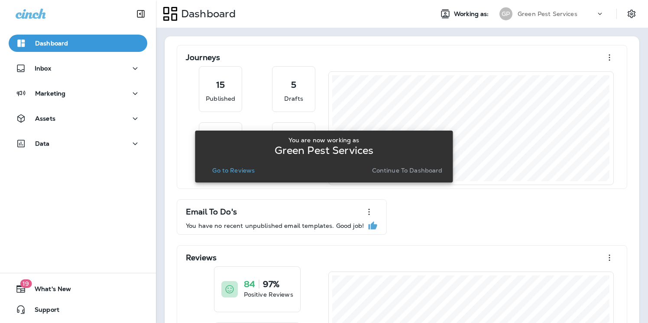
click at [223, 168] on p "Go to Reviews" at bounding box center [233, 170] width 42 height 7
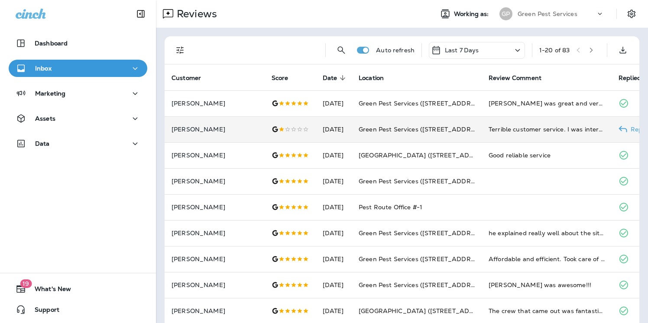
click at [265, 134] on td at bounding box center [290, 129] width 51 height 26
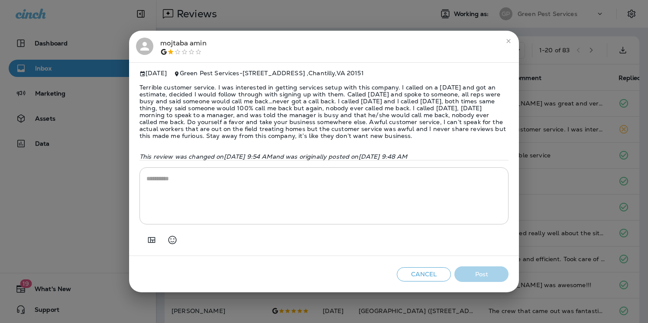
click at [270, 185] on textarea at bounding box center [323, 195] width 355 height 43
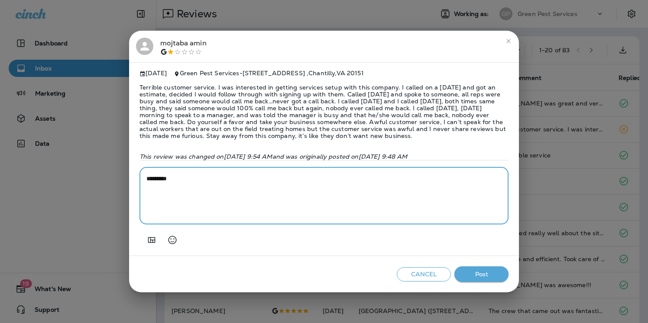
paste textarea "**********"
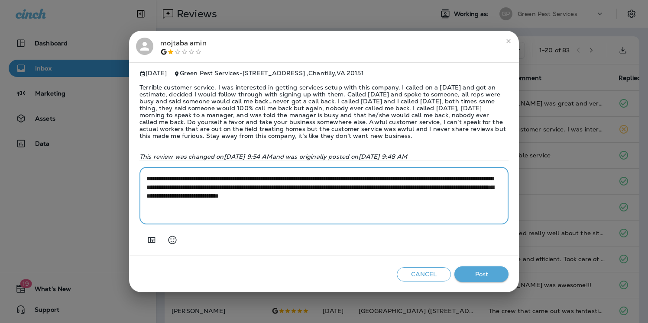
click at [174, 184] on textarea "**********" at bounding box center [323, 195] width 355 height 43
click at [229, 191] on textarea "**********" at bounding box center [323, 195] width 355 height 43
drag, startPoint x: 440, startPoint y: 182, endPoint x: 409, endPoint y: 182, distance: 31.2
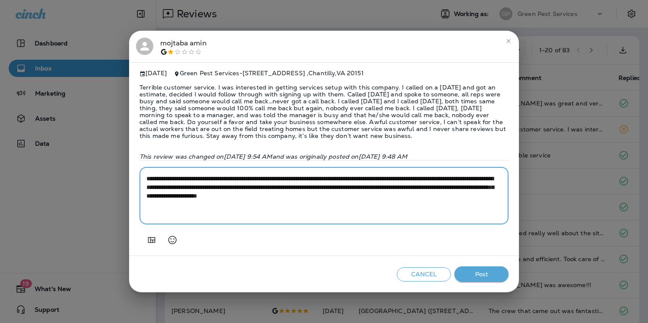
click at [409, 182] on textarea "**********" at bounding box center [323, 195] width 355 height 43
click at [355, 190] on textarea "**********" at bounding box center [323, 195] width 355 height 43
drag, startPoint x: 386, startPoint y: 201, endPoint x: 285, endPoint y: 202, distance: 101.3
click at [285, 202] on textarea "**********" at bounding box center [323, 195] width 355 height 43
paste textarea "**********"
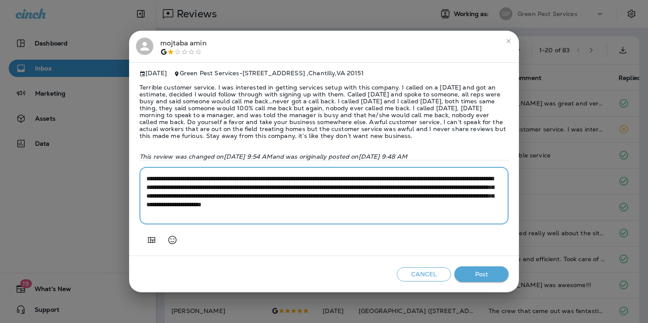
click at [336, 200] on textarea "**********" at bounding box center [323, 195] width 355 height 43
click at [253, 211] on textarea "**********" at bounding box center [323, 195] width 355 height 43
click at [319, 189] on textarea "**********" at bounding box center [323, 195] width 355 height 43
click at [491, 191] on textarea "**********" at bounding box center [323, 195] width 355 height 43
click at [165, 200] on textarea "**********" at bounding box center [323, 195] width 355 height 43
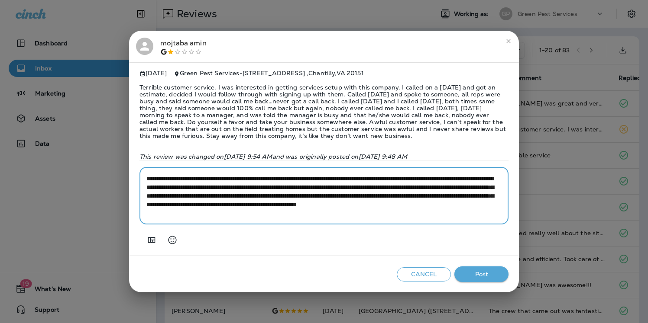
drag, startPoint x: 419, startPoint y: 200, endPoint x: 275, endPoint y: 202, distance: 143.7
click at [275, 202] on textarea "**********" at bounding box center [323, 195] width 355 height 43
click at [311, 201] on textarea "**********" at bounding box center [323, 195] width 355 height 43
click at [384, 210] on textarea "**********" at bounding box center [323, 195] width 355 height 43
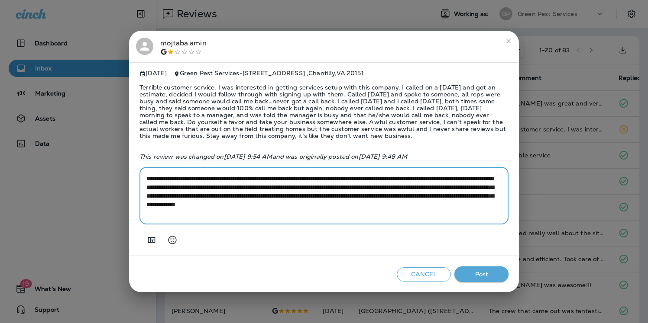
click at [459, 207] on textarea "**********" at bounding box center [323, 195] width 355 height 43
click at [204, 217] on textarea "**********" at bounding box center [323, 195] width 355 height 43
type textarea "**********"
click at [501, 278] on button "Post" at bounding box center [481, 275] width 54 height 16
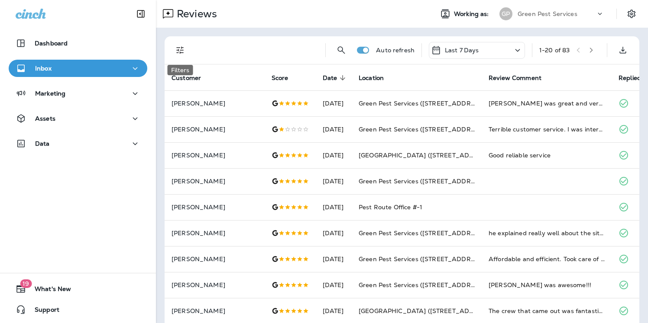
click at [178, 48] on icon "Filters" at bounding box center [179, 50] width 7 height 7
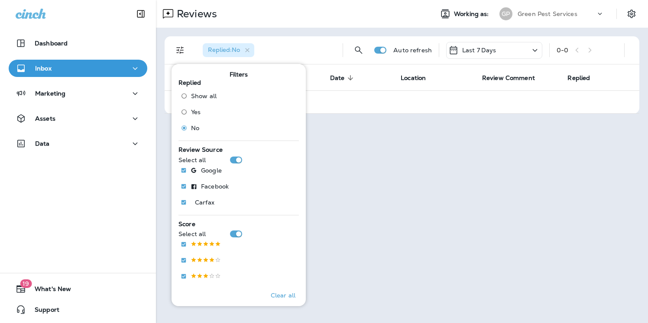
click at [574, 13] on p "Green Pest Services" at bounding box center [547, 13] width 60 height 7
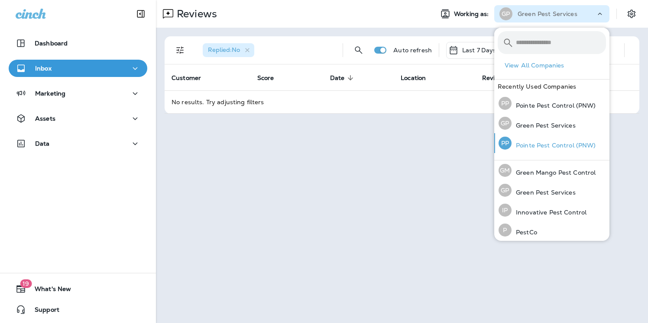
click at [569, 142] on p "Pointe Pest Control (PNW)" at bounding box center [553, 145] width 84 height 7
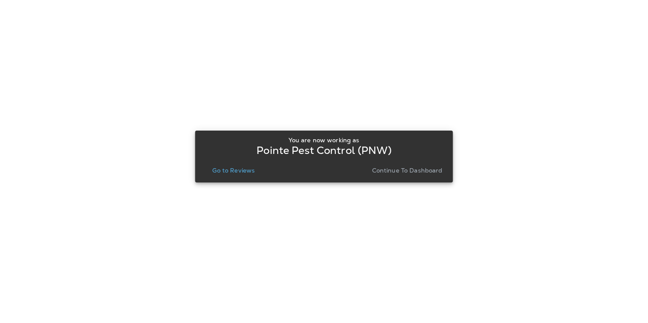
click at [249, 168] on p "Go to Reviews" at bounding box center [233, 170] width 42 height 7
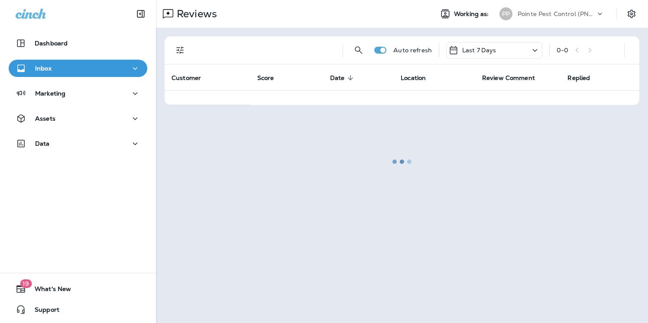
click at [174, 49] on button "Filters" at bounding box center [179, 50] width 17 height 17
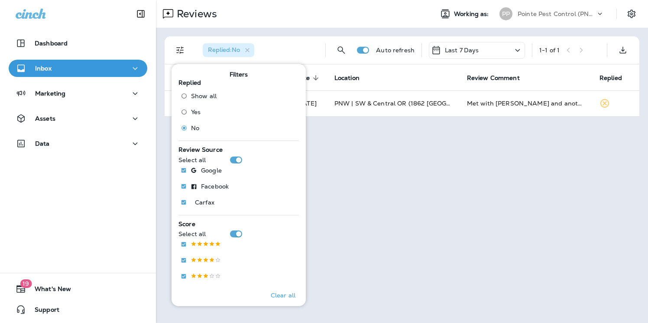
click at [319, 10] on div "Reviews" at bounding box center [291, 13] width 270 height 17
